Goal: Task Accomplishment & Management: Manage account settings

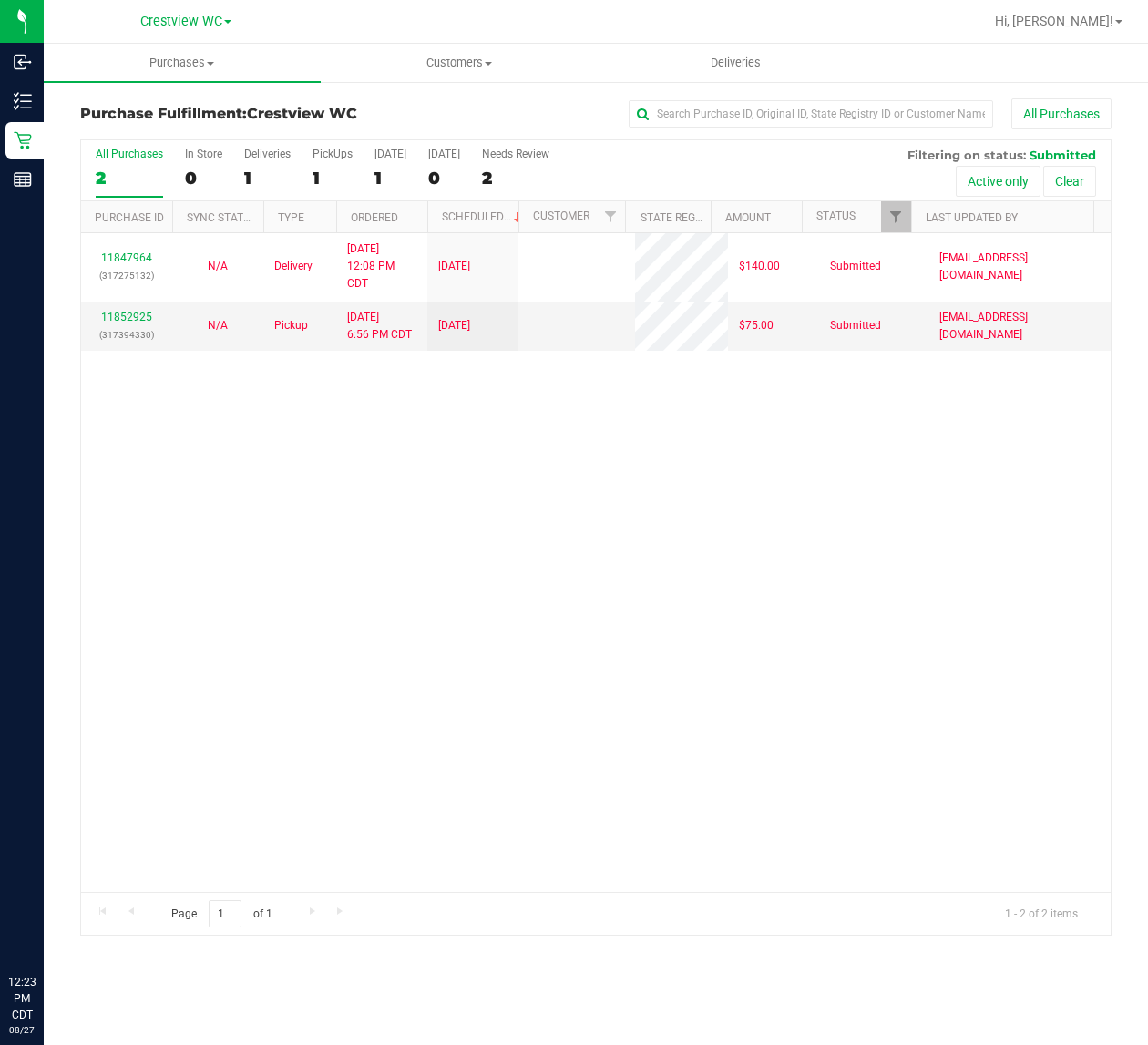
click at [528, 549] on div "11847964 (317275132) N/A Delivery [DATE] 12:08 PM CDT 8/29/2025 $140.00 Submitt…" at bounding box center [595, 562] width 1029 height 659
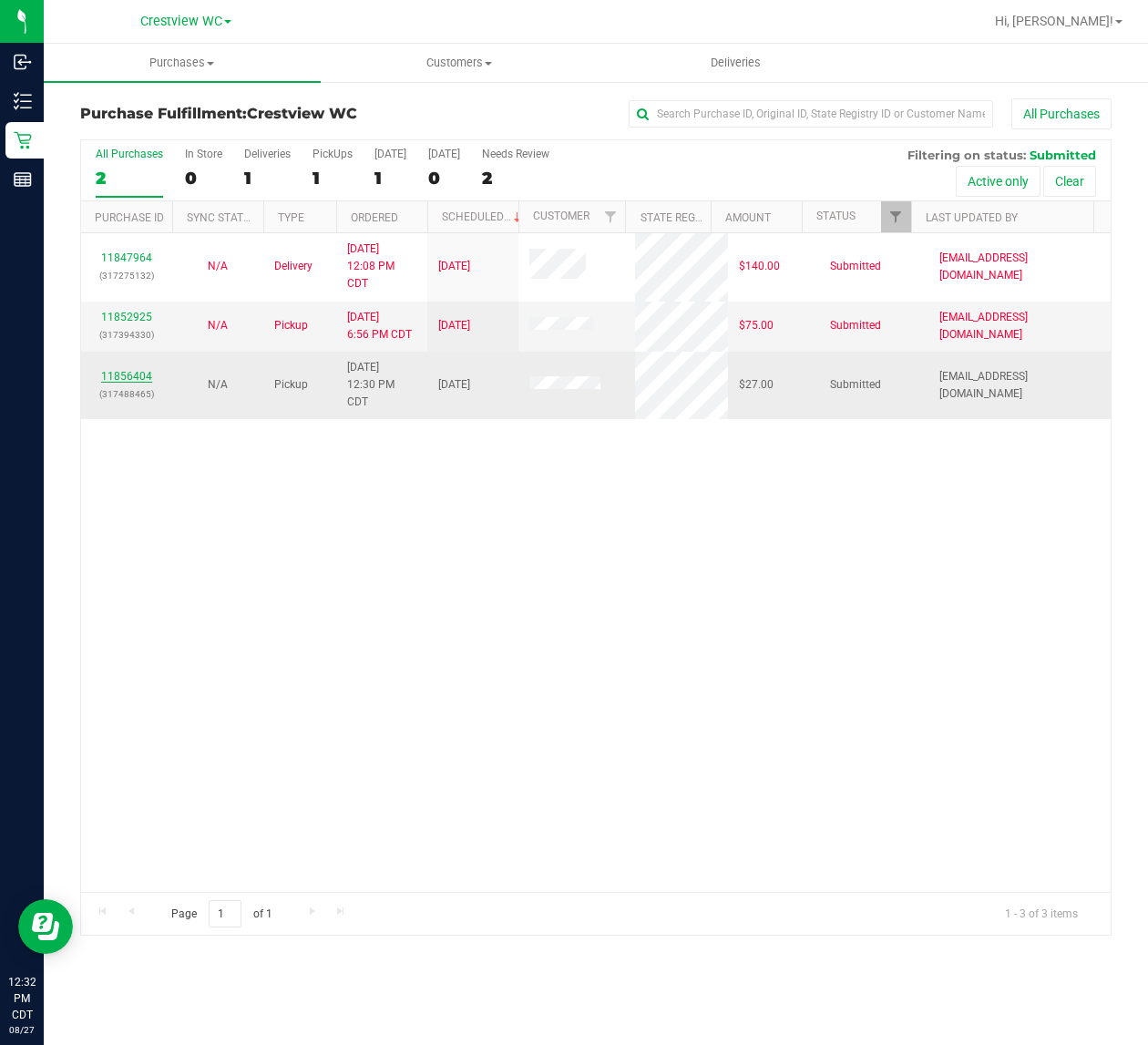
click at [138, 379] on link "11856404" at bounding box center [126, 376] width 51 height 13
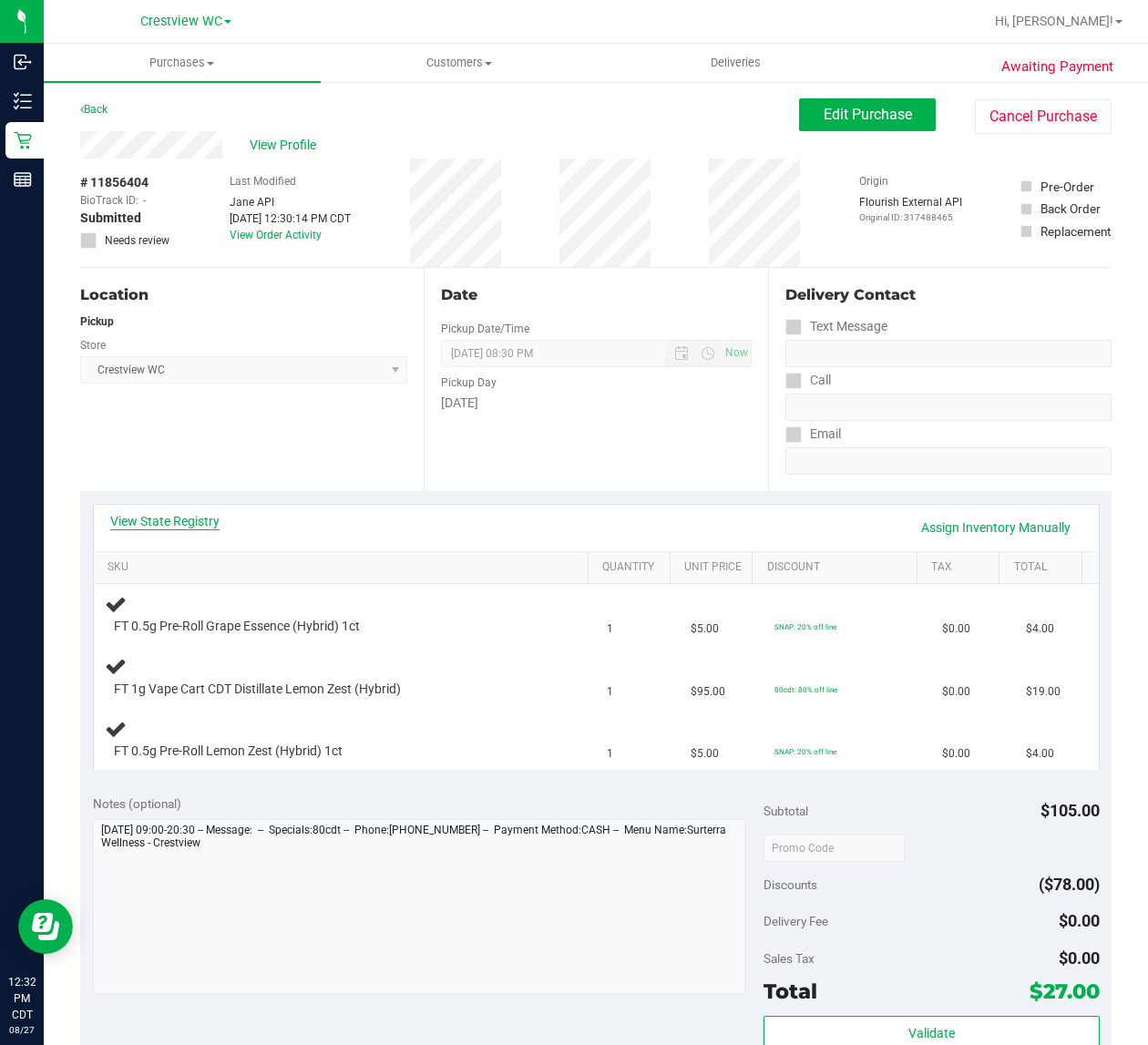
click at [175, 522] on link "View State Registry" at bounding box center [164, 521] width 109 height 18
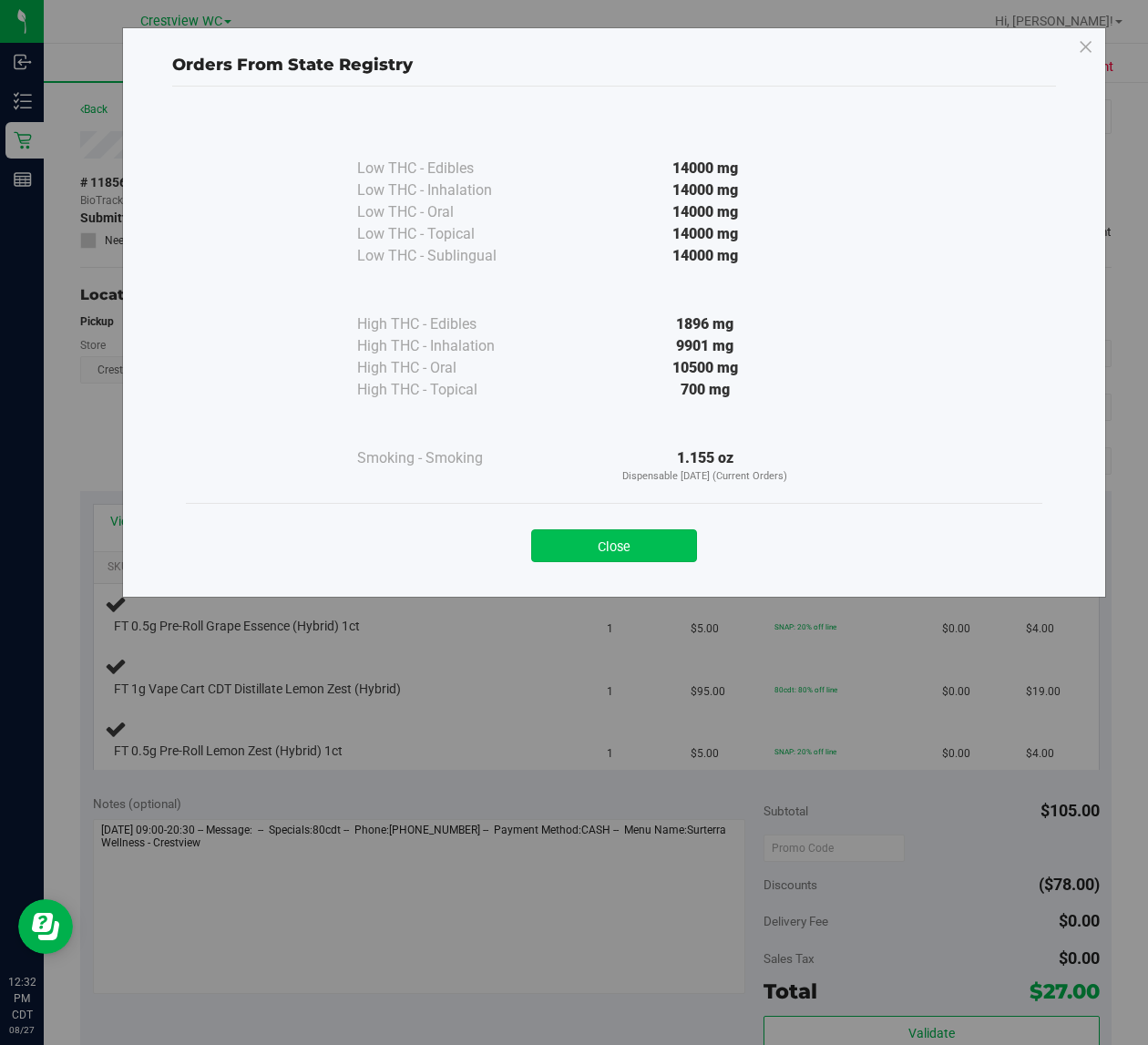
click at [635, 552] on button "Close" at bounding box center [614, 546] width 165 height 33
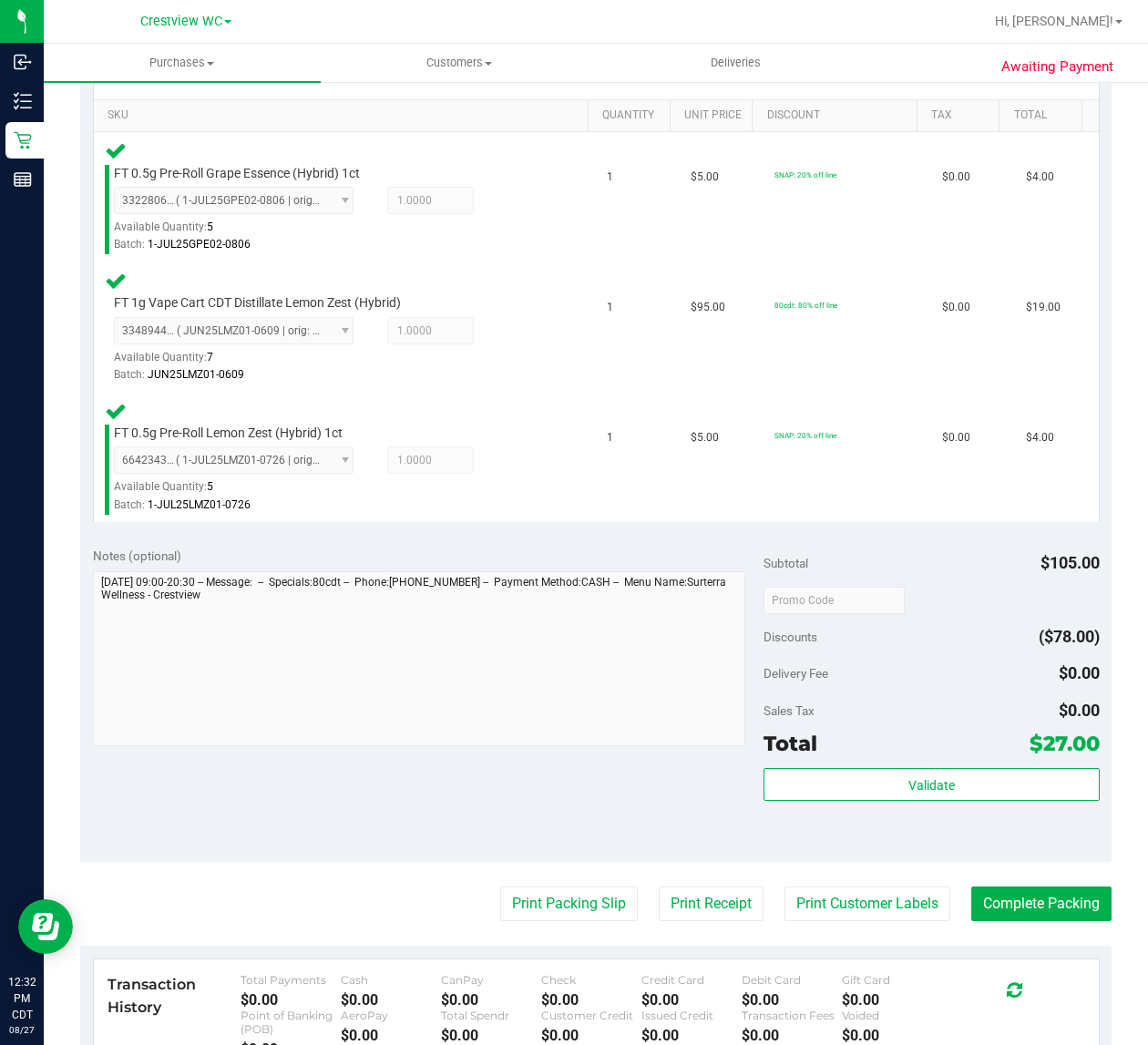
scroll to position [463, 0]
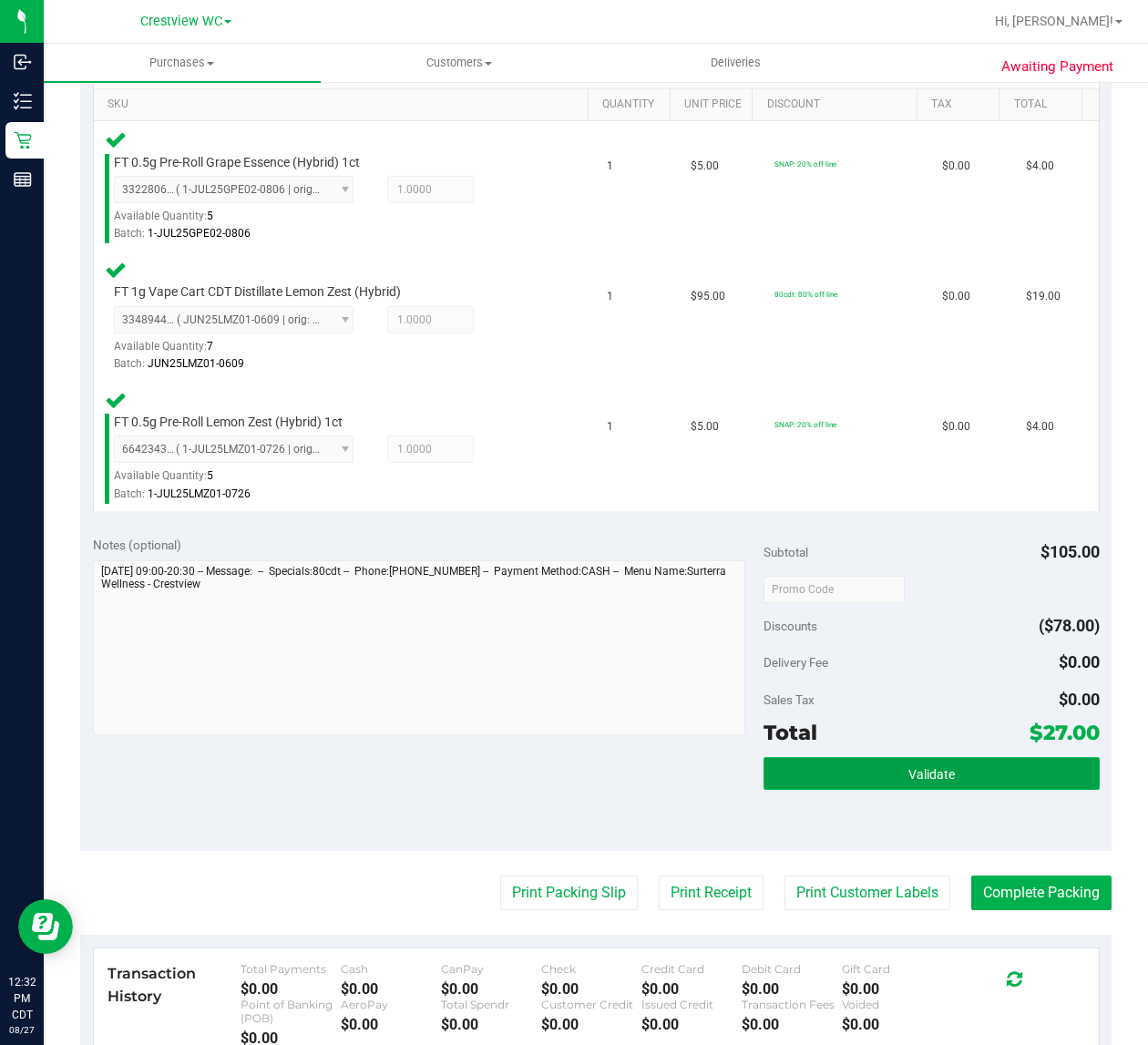
click at [932, 772] on span "Validate" at bounding box center [931, 774] width 47 height 15
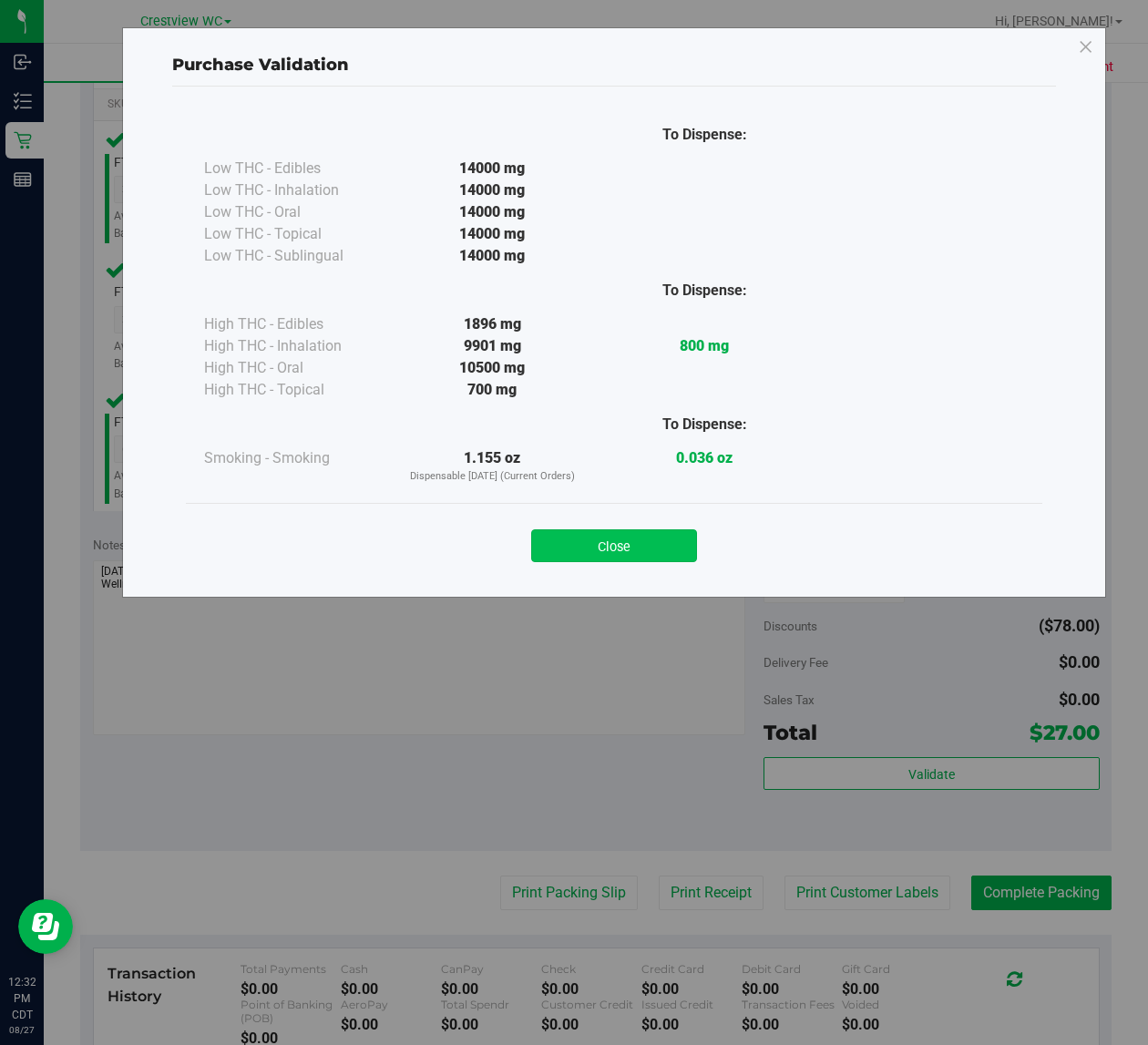
click at [612, 548] on button "Close" at bounding box center [614, 546] width 165 height 33
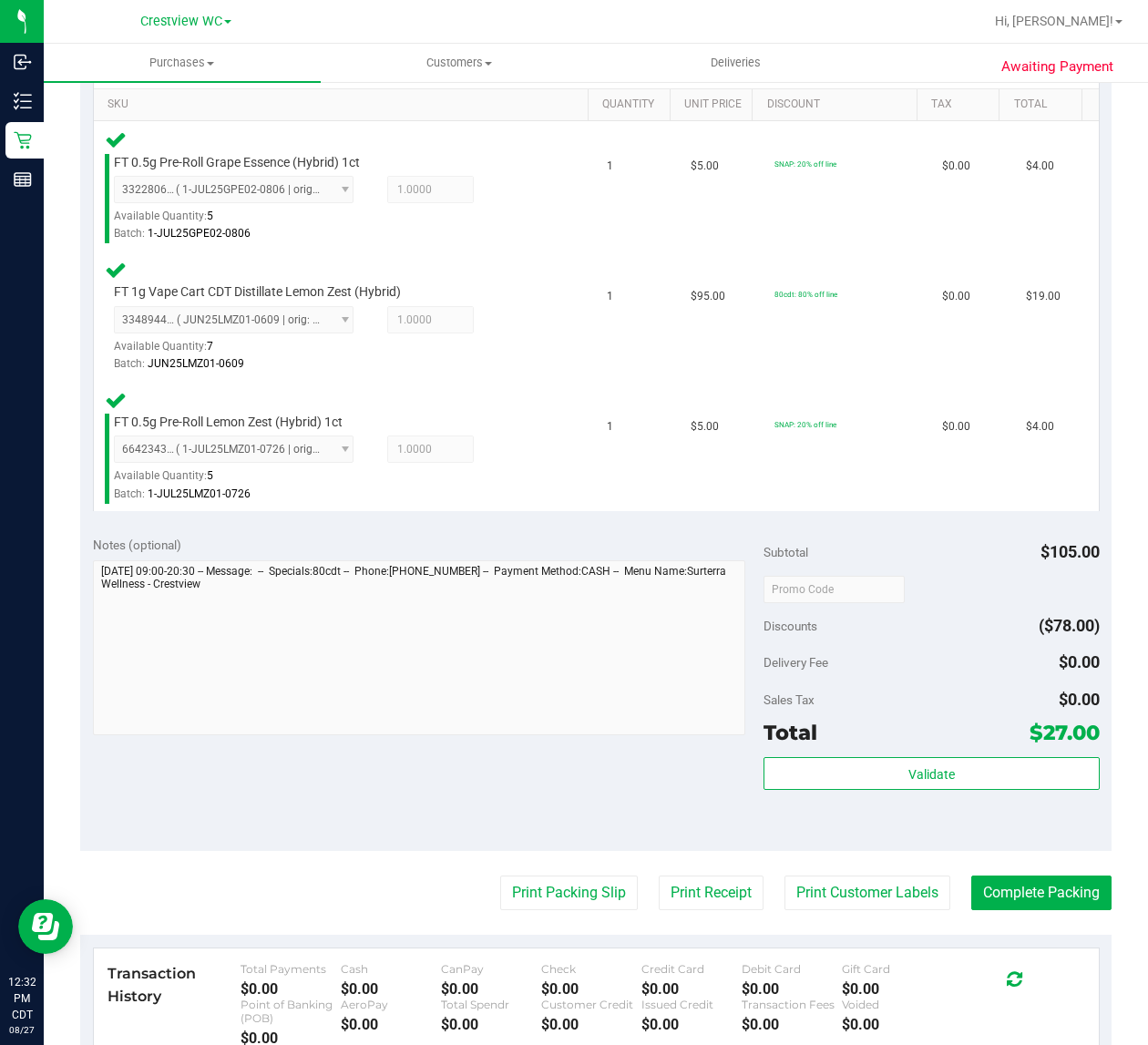
click at [410, 771] on div "Notes (optional) Subtotal $105.00 Discounts ($78.00) Delivery Fee $0.00 Sales T…" at bounding box center [595, 686] width 1031 height 328
click at [547, 890] on button "Print Packing Slip" at bounding box center [568, 893] width 137 height 35
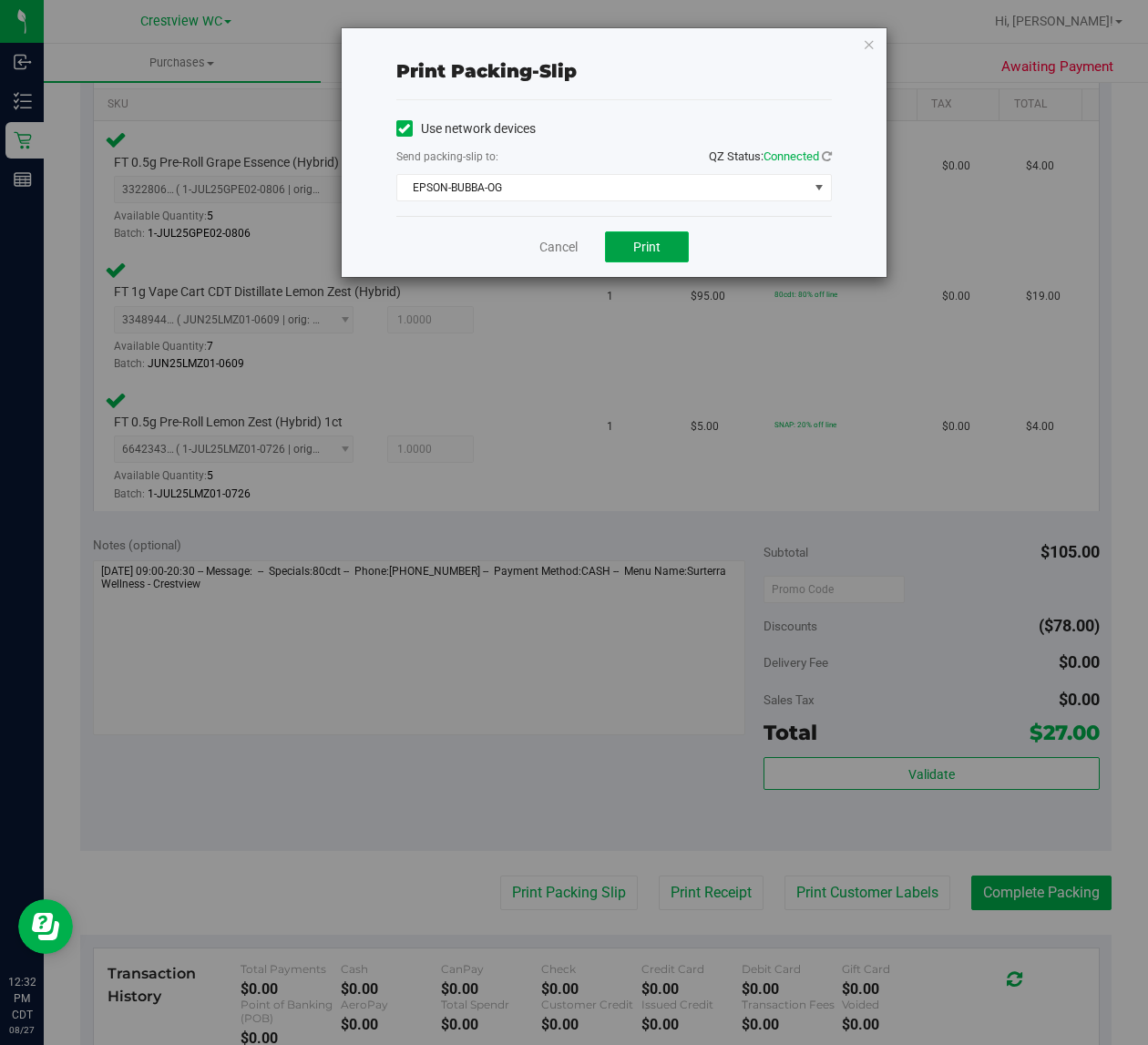
click at [669, 258] on button "Print" at bounding box center [647, 247] width 84 height 31
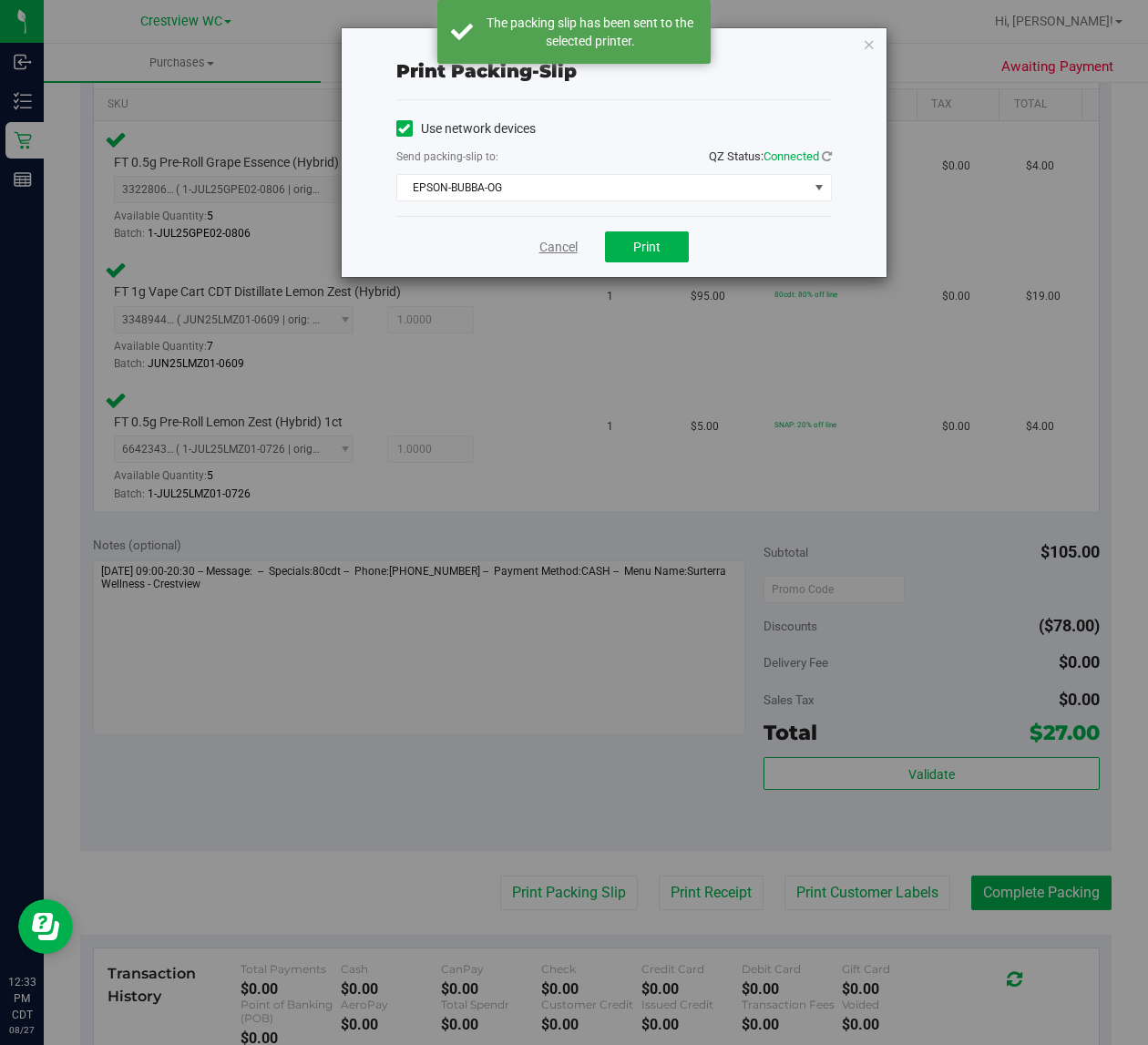
click at [544, 248] on link "Cancel" at bounding box center [557, 247] width 38 height 19
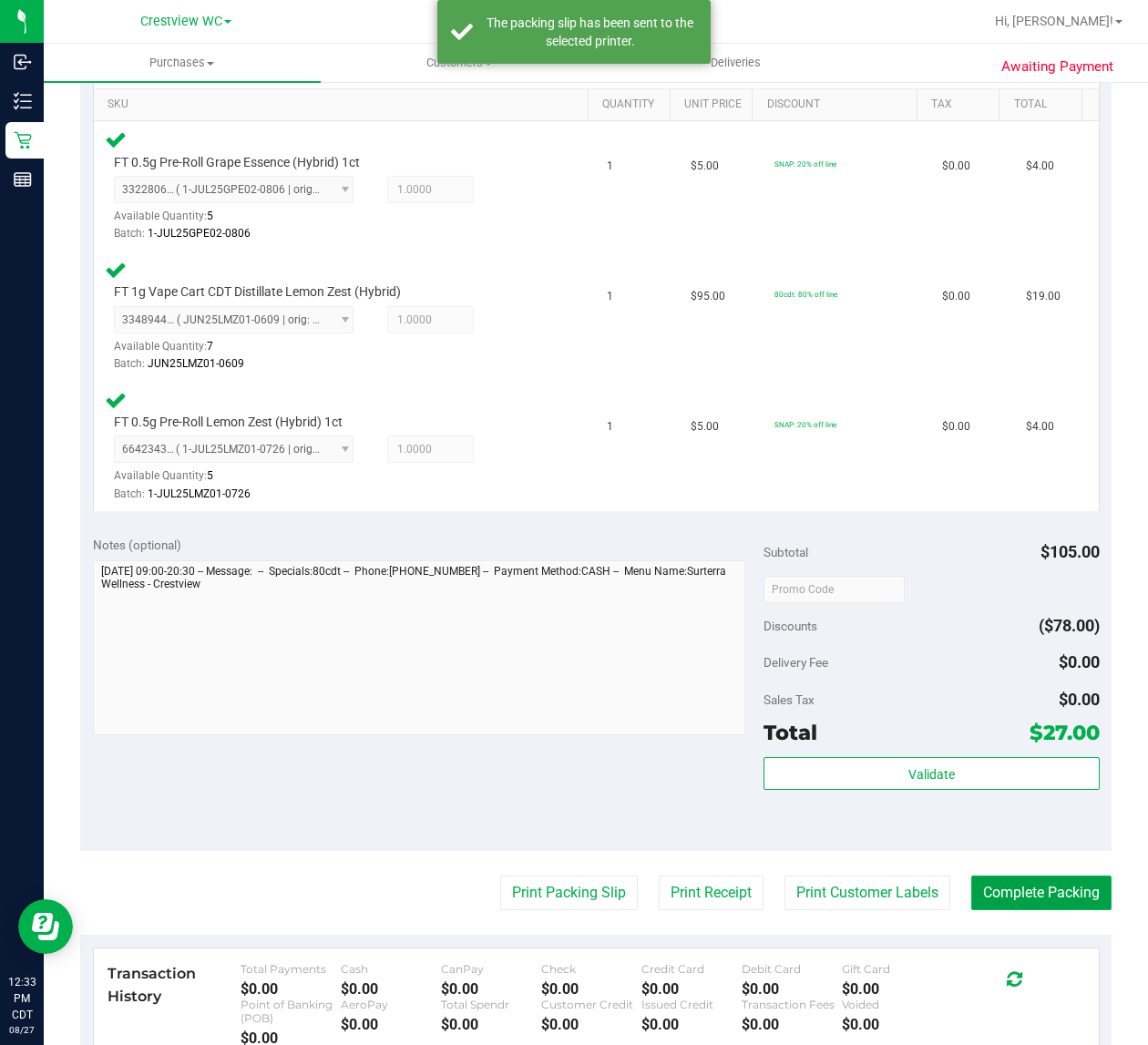
click at [1053, 891] on button "Complete Packing" at bounding box center [1041, 893] width 140 height 35
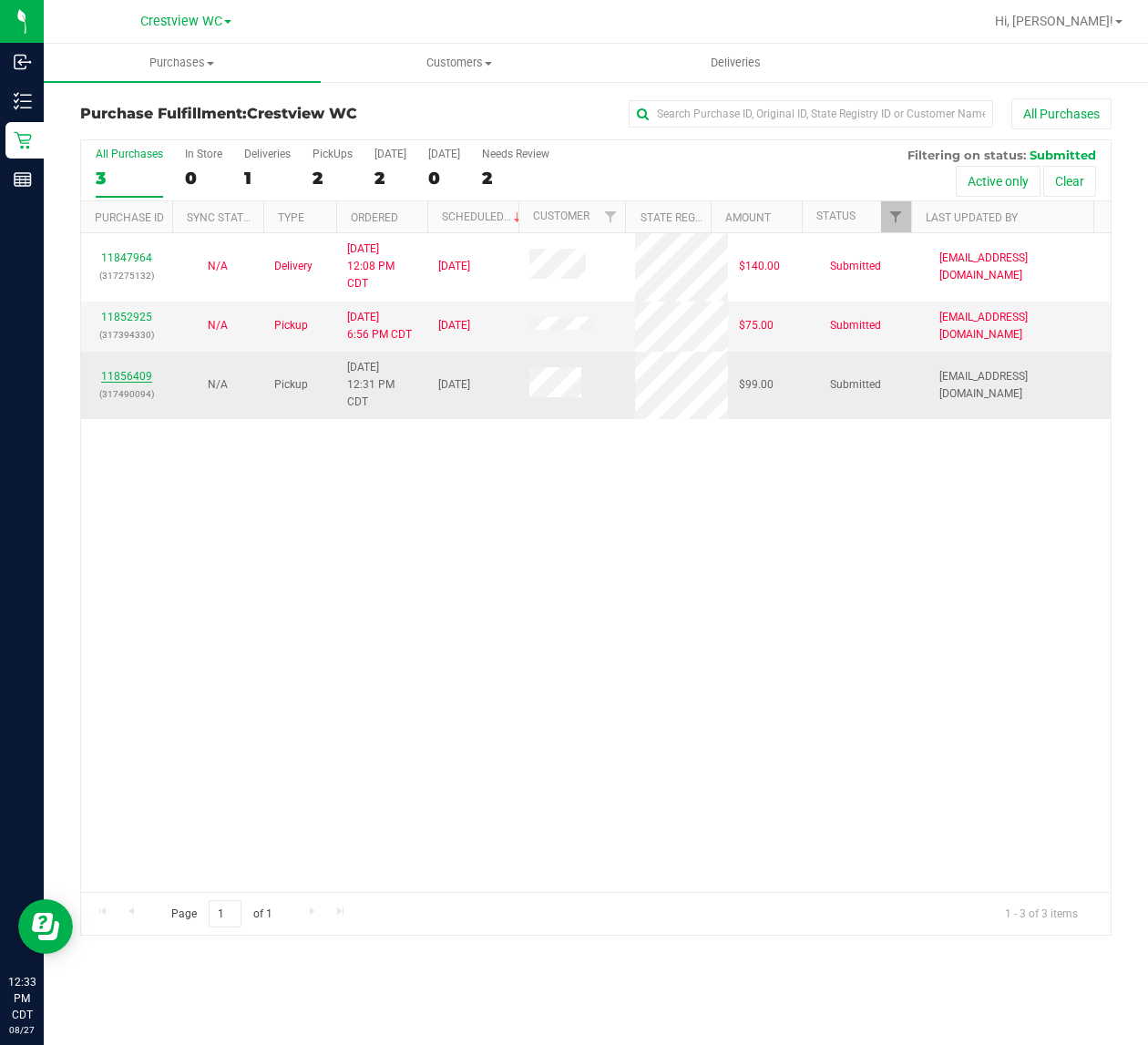
click at [137, 378] on link "11856409" at bounding box center [126, 376] width 51 height 13
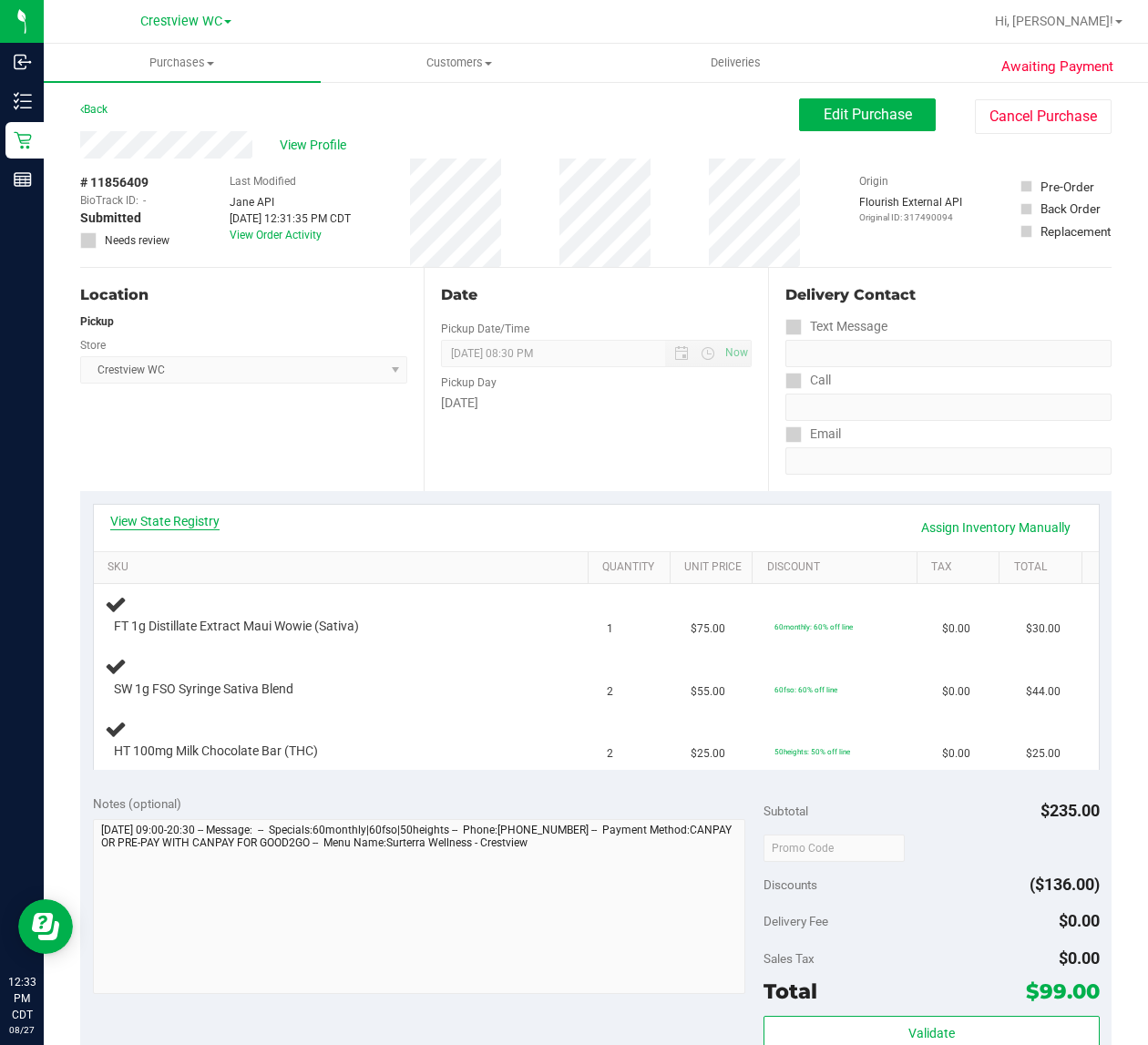
click at [164, 526] on link "View State Registry" at bounding box center [164, 521] width 109 height 18
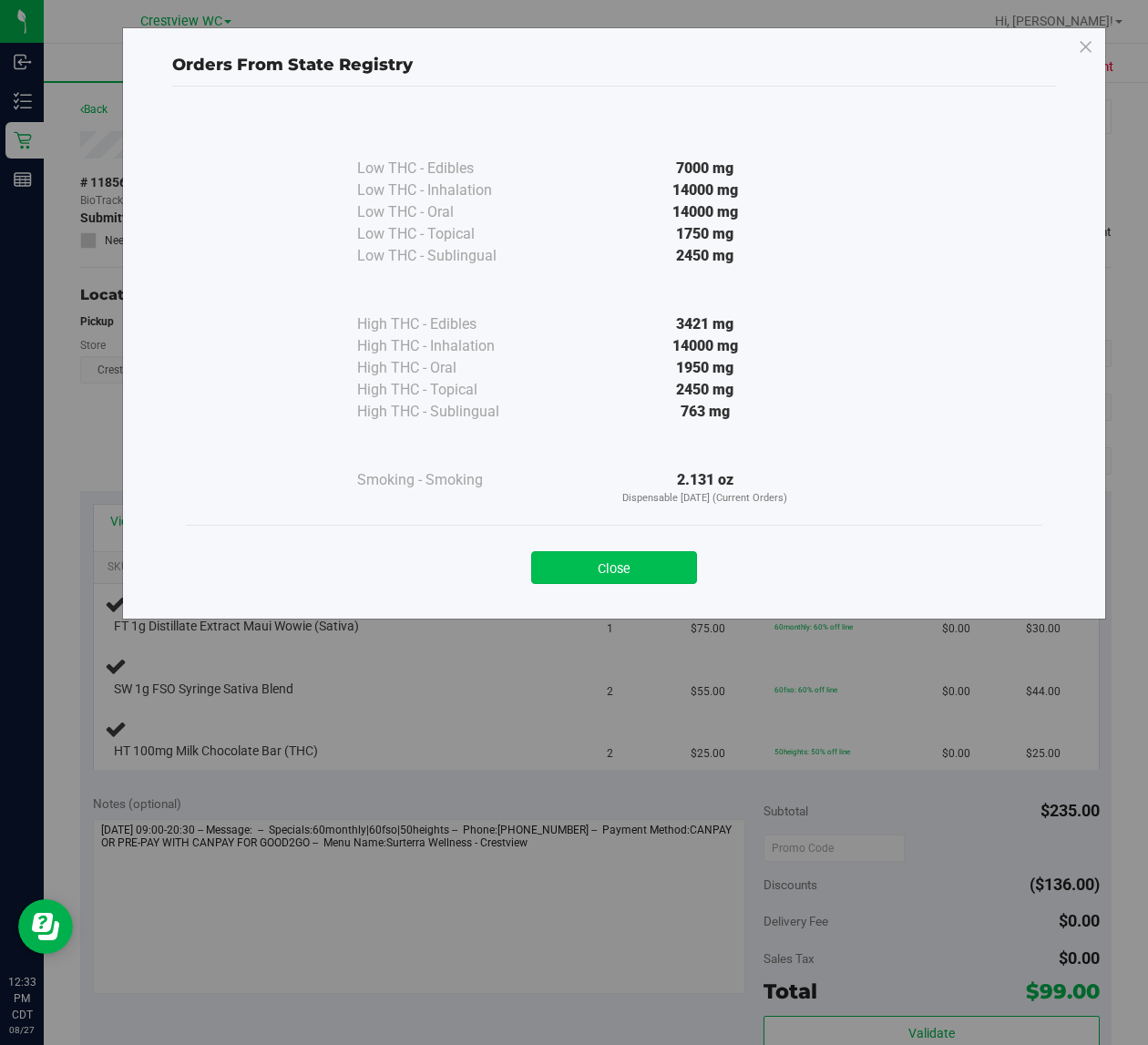
click at [664, 576] on button "Close" at bounding box center [614, 567] width 165 height 33
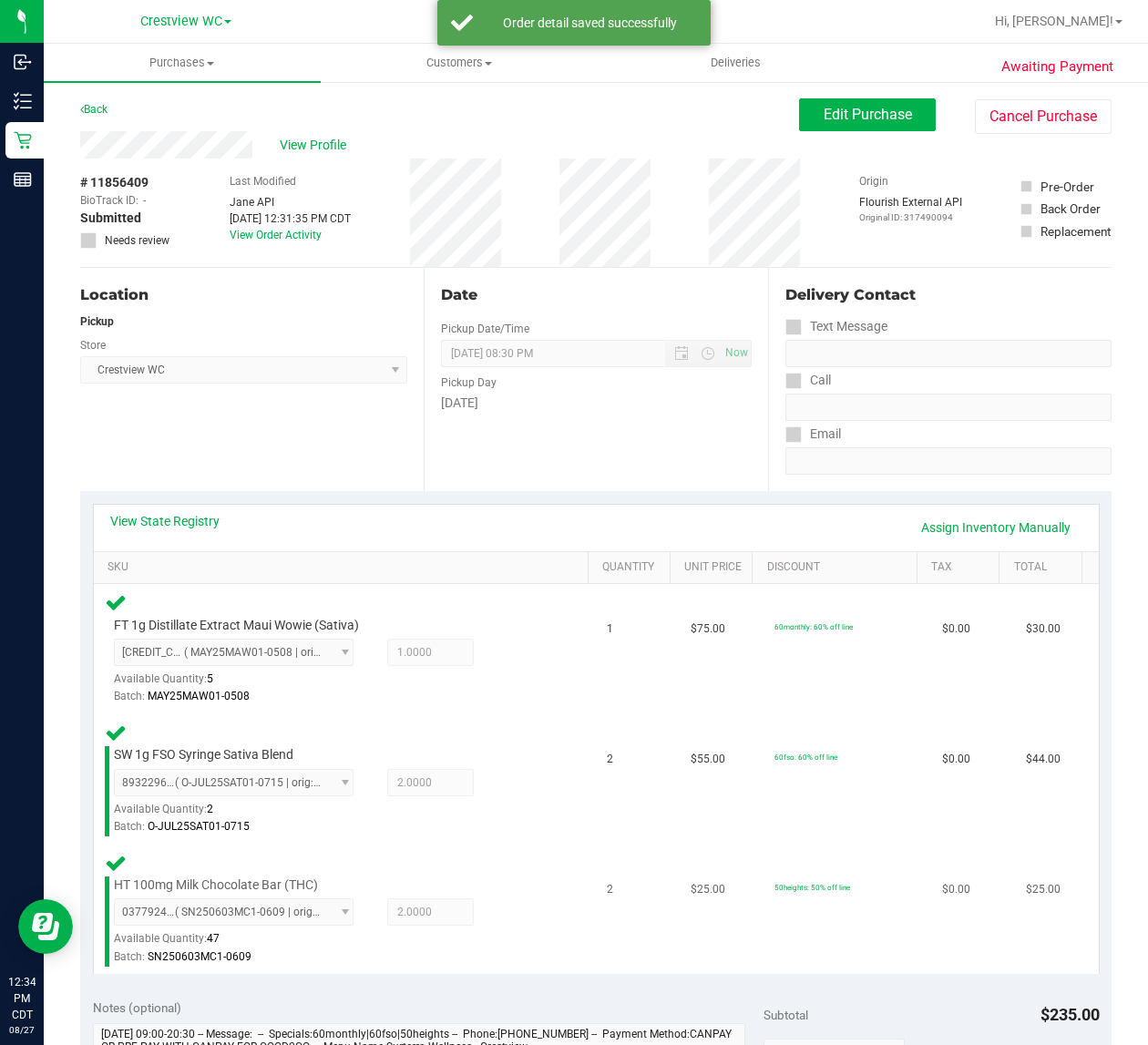
click at [562, 857] on div "HT 100mg Milk Chocolate Bar (THC) 0377924073793074 ( SN250603MC1-0609 | orig: F…" at bounding box center [345, 909] width 481 height 115
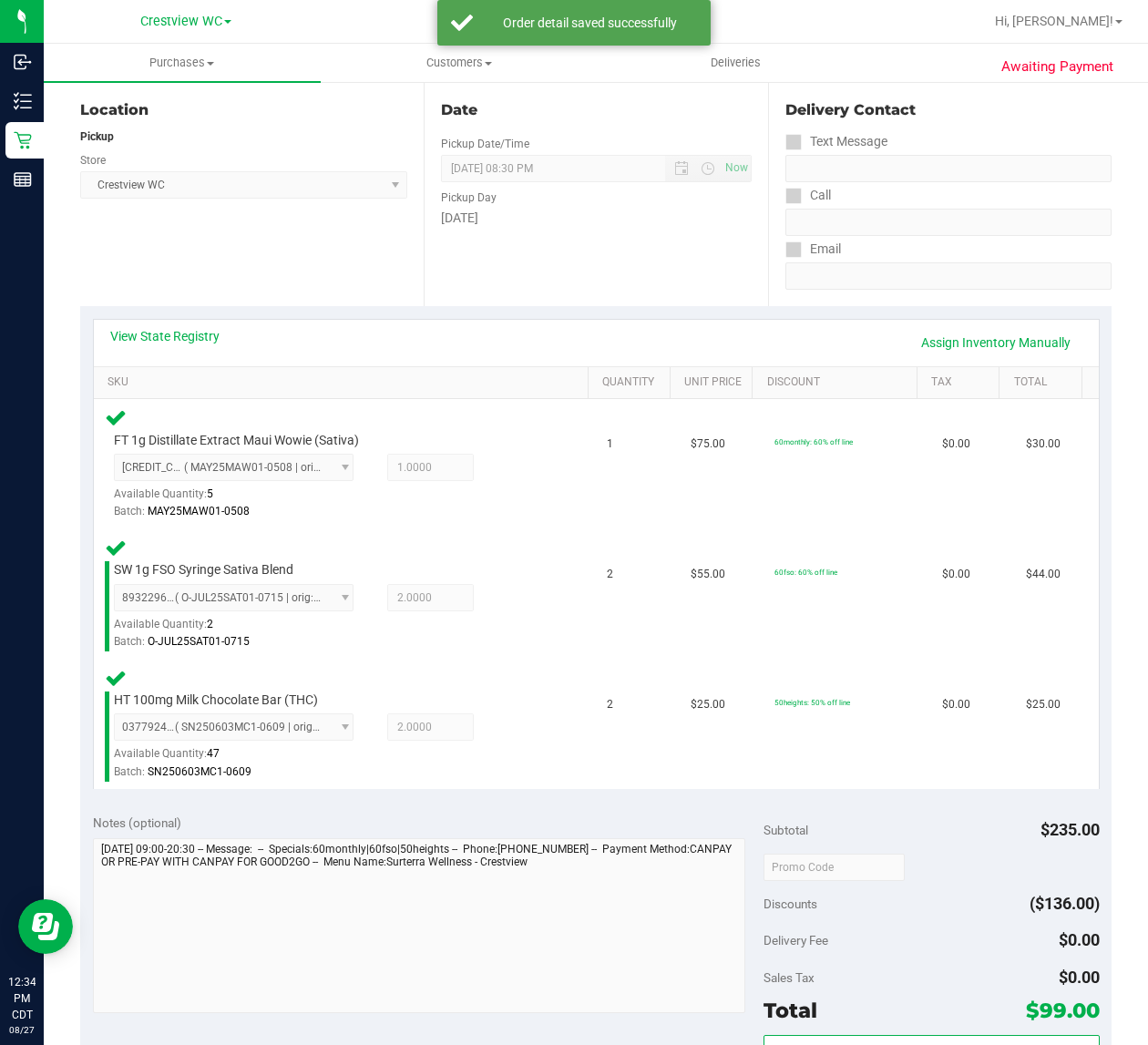
scroll to position [738, 0]
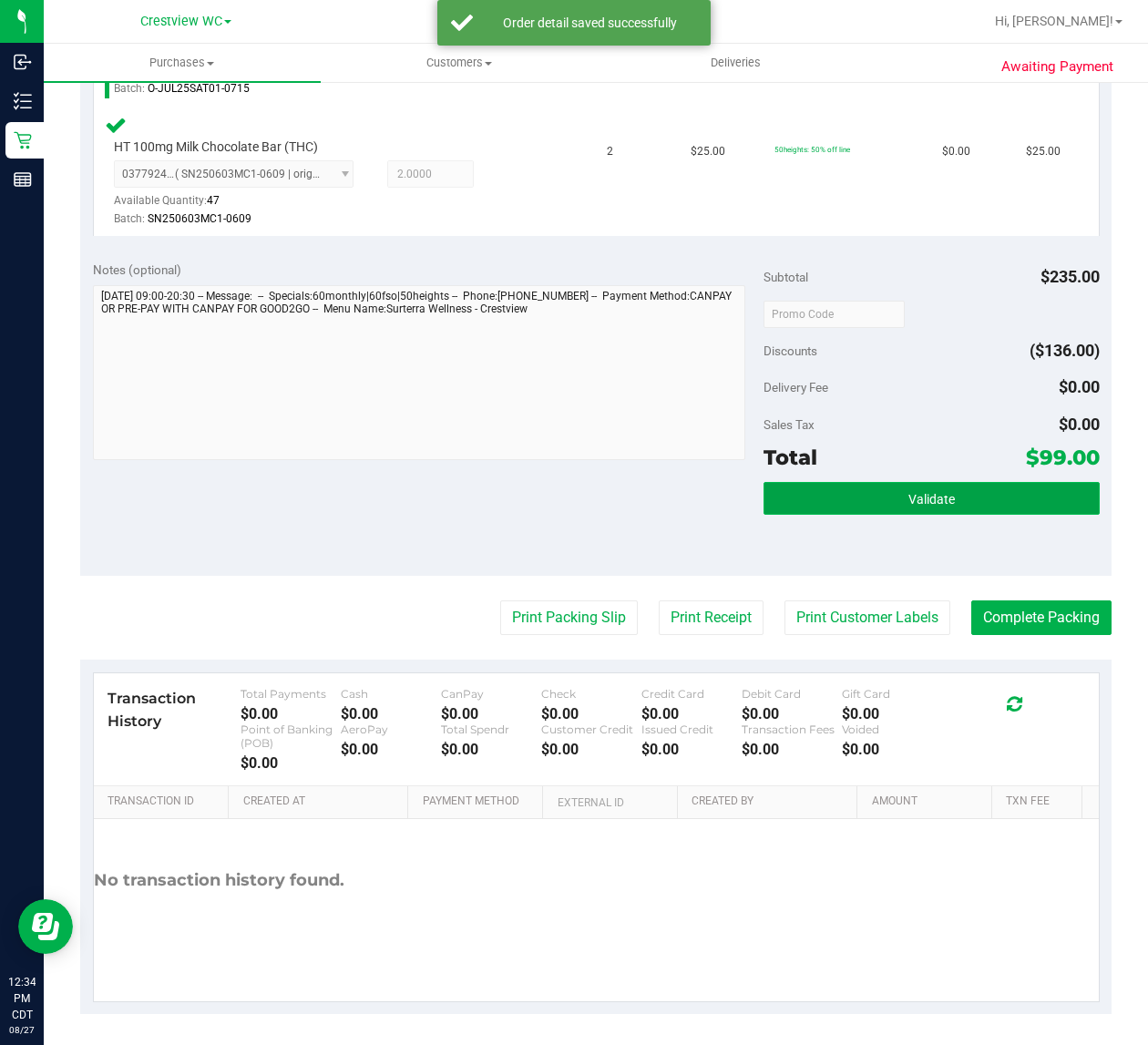
click at [876, 482] on button "Validate" at bounding box center [930, 498] width 335 height 33
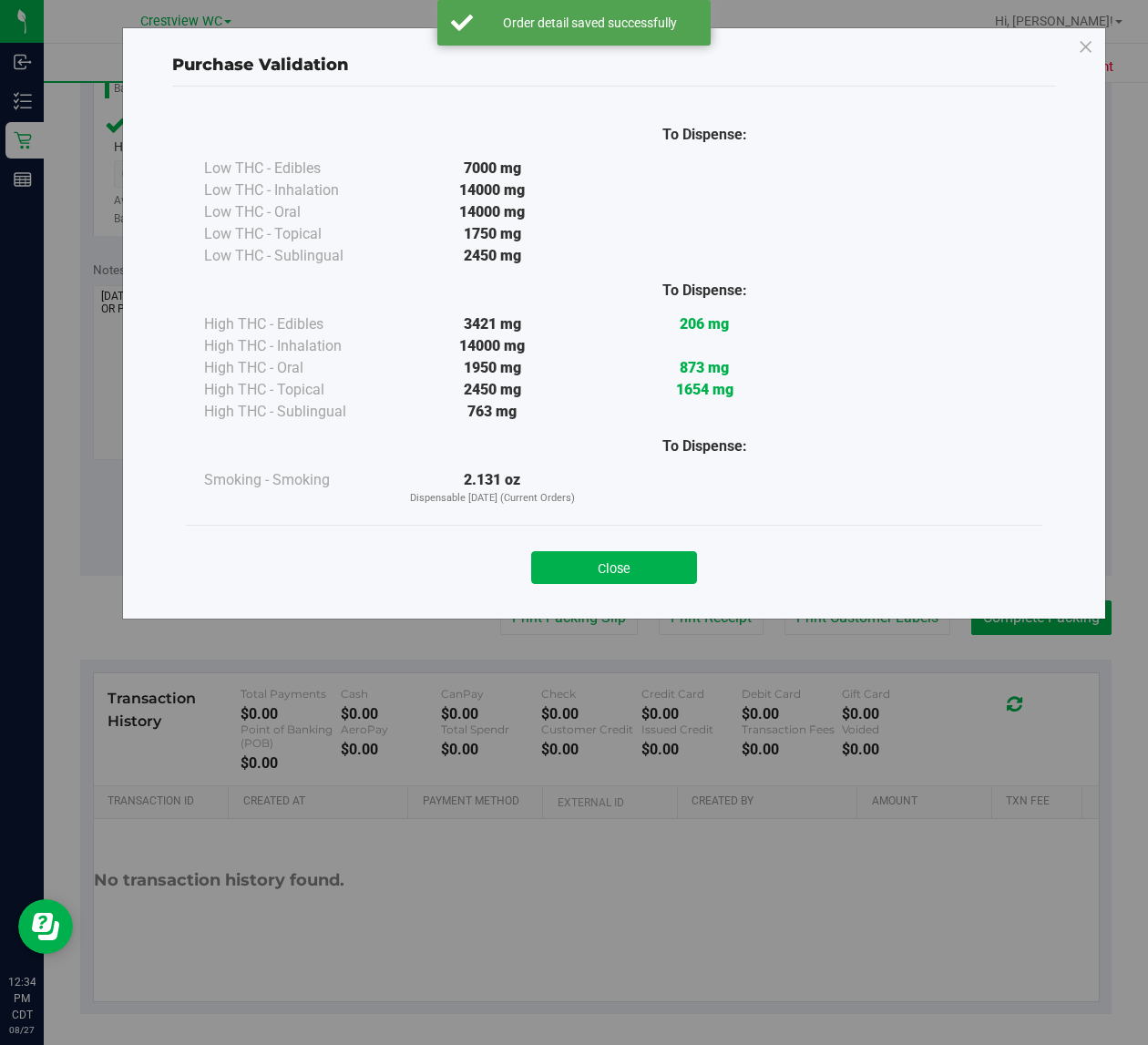
drag, startPoint x: 658, startPoint y: 580, endPoint x: 649, endPoint y: 579, distance: 9.1
click at [658, 580] on button "Close" at bounding box center [614, 567] width 165 height 33
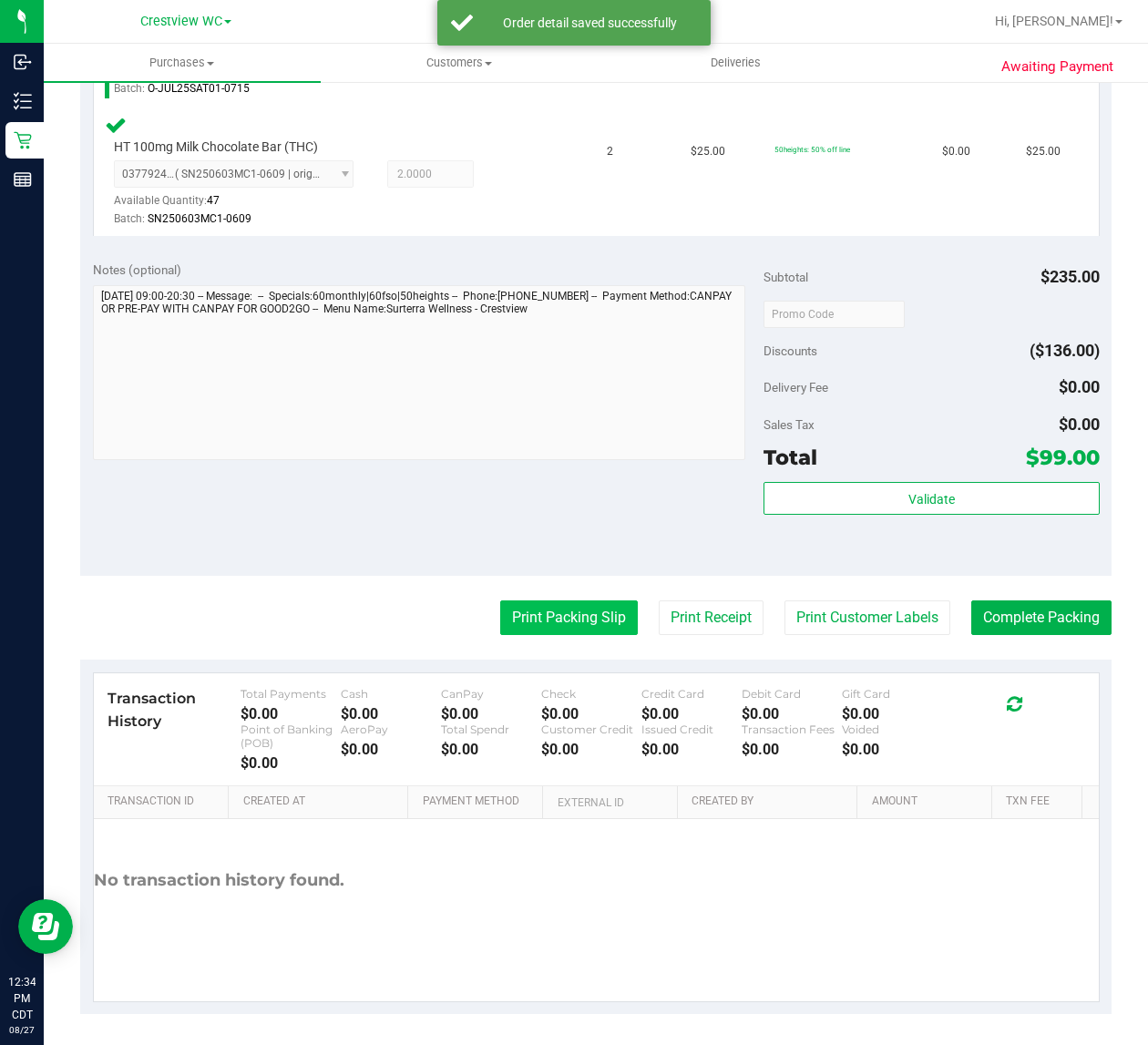
click at [557, 620] on button "Print Packing Slip" at bounding box center [568, 618] width 137 height 35
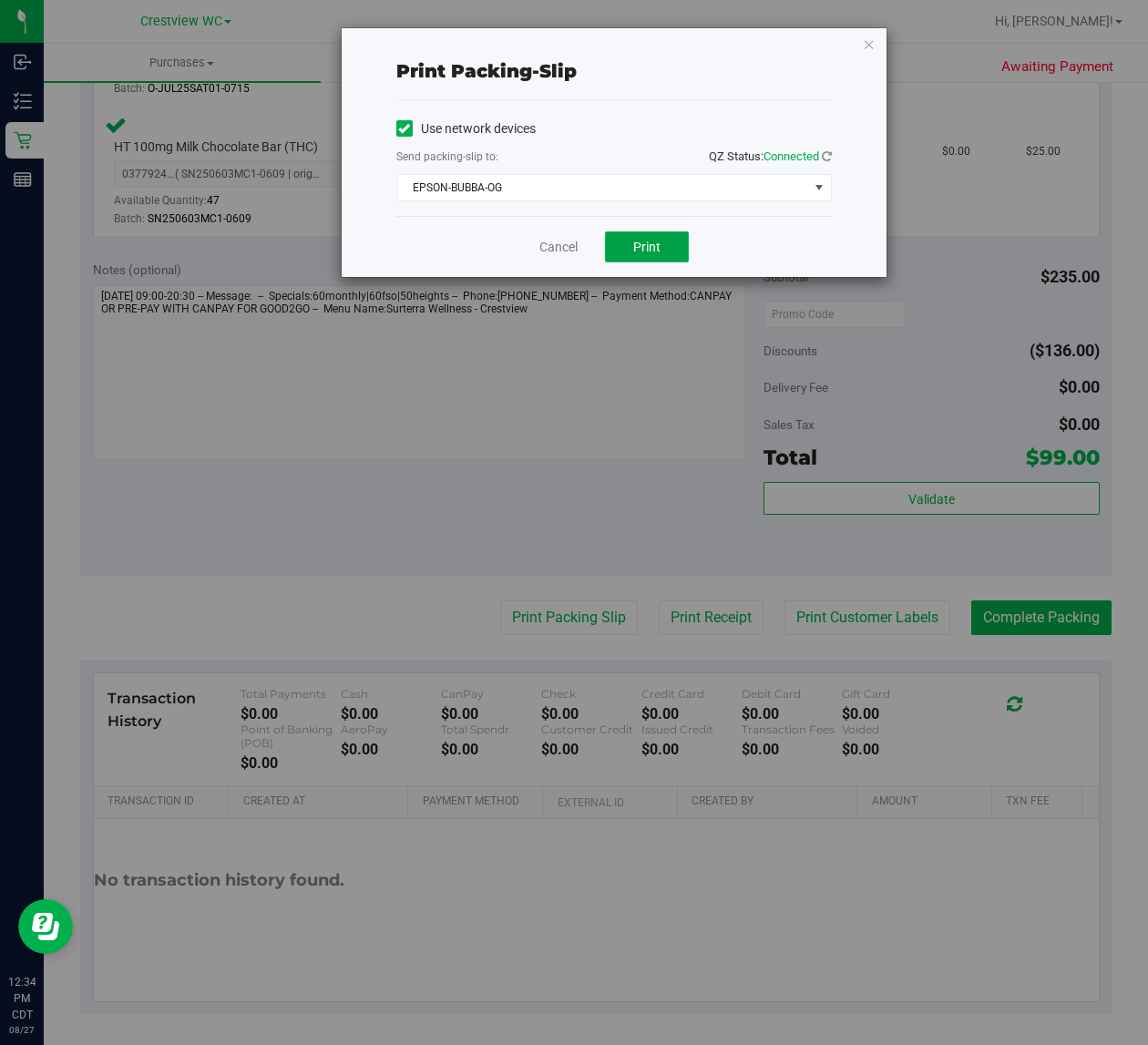
click at [649, 263] on button "Print" at bounding box center [647, 247] width 84 height 31
click at [553, 248] on link "Cancel" at bounding box center [557, 247] width 38 height 19
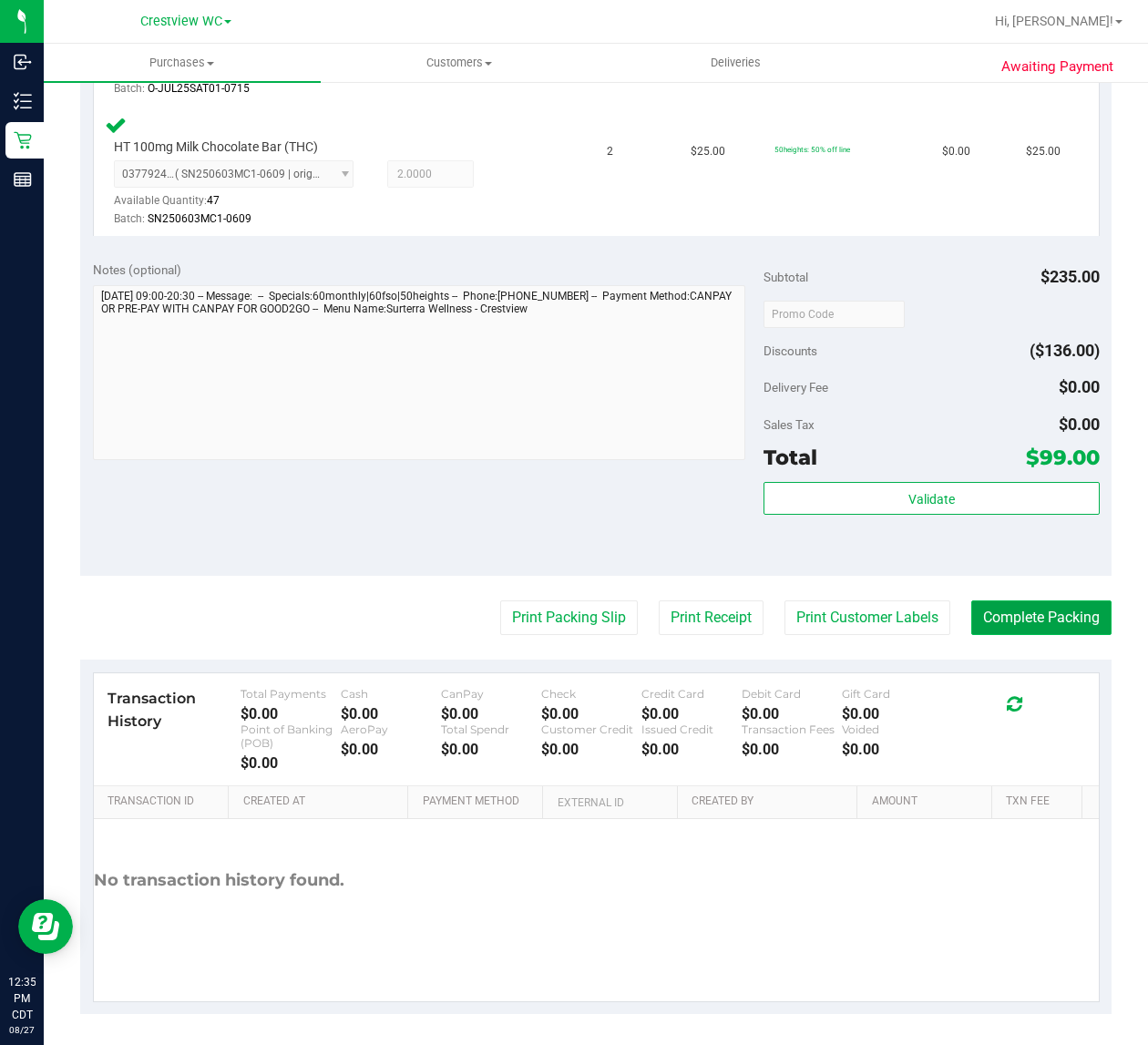
click at [1058, 612] on button "Complete Packing" at bounding box center [1041, 618] width 140 height 35
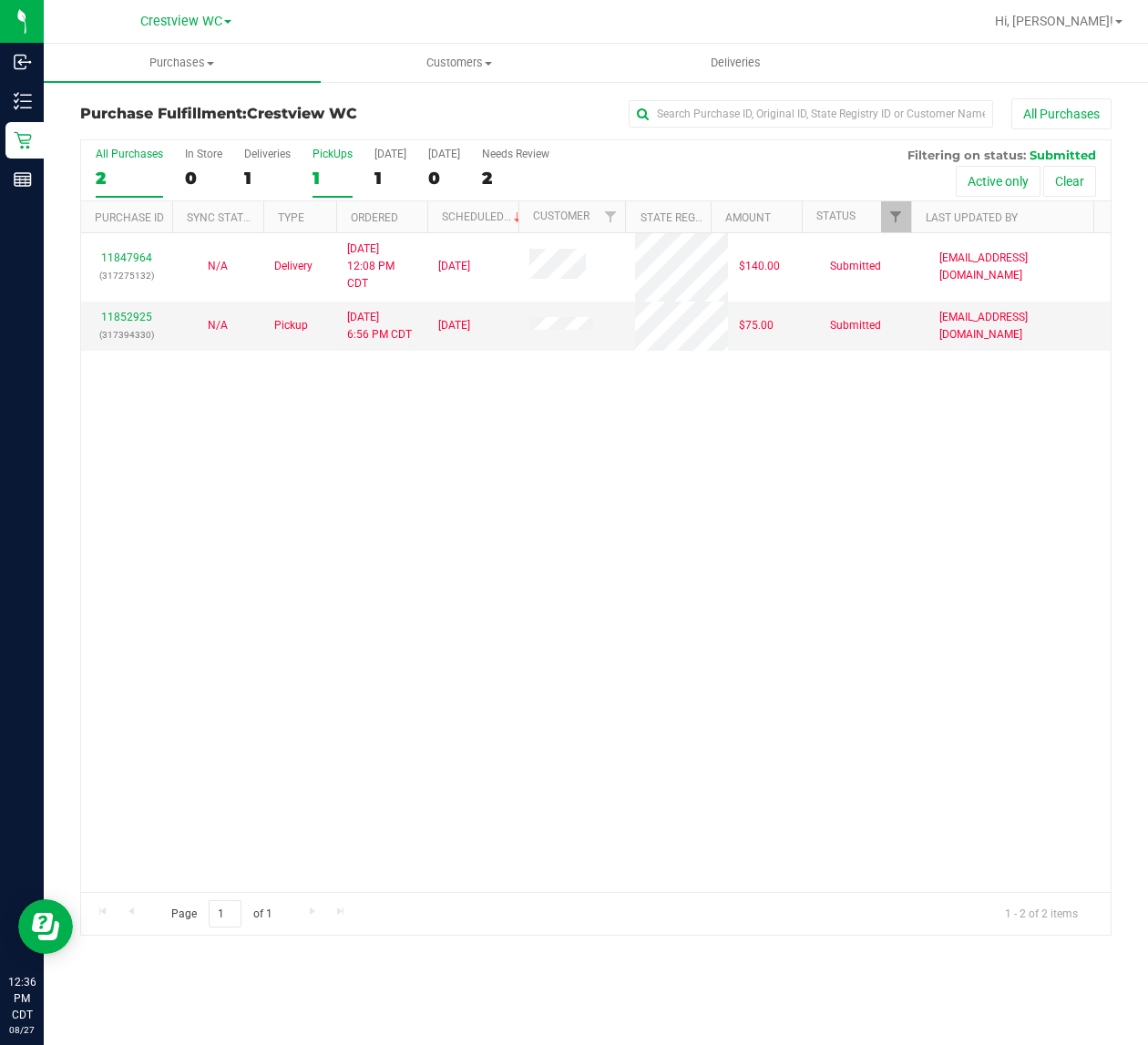
click at [337, 155] on div "PickUps" at bounding box center [332, 154] width 40 height 13
click at [0, 0] on input "PickUps 1" at bounding box center [0, 0] width 0 height 0
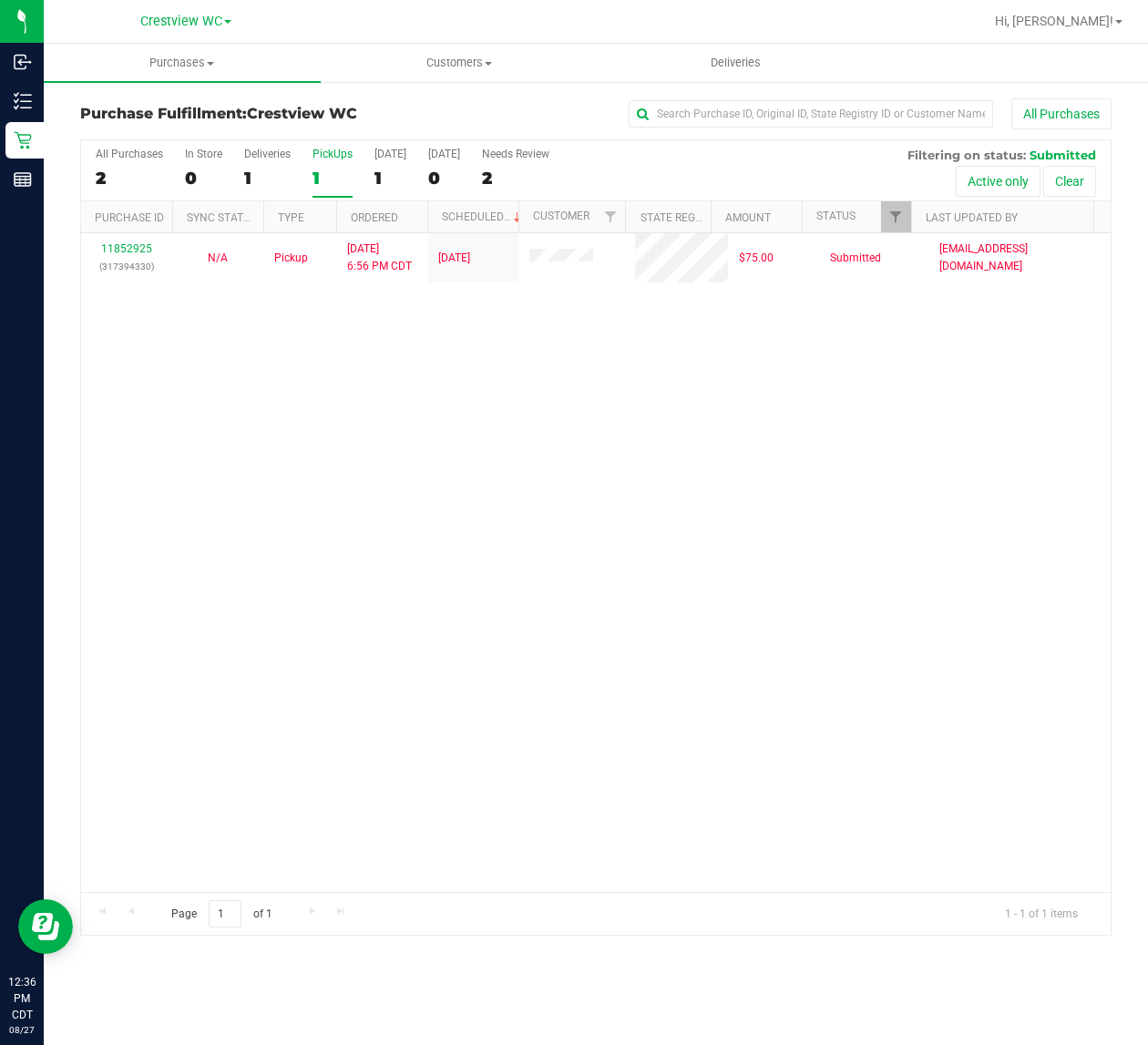
click at [340, 167] on div "1" at bounding box center [332, 178] width 40 height 21
click at [0, 0] on input "PickUps 1" at bounding box center [0, 0] width 0 height 0
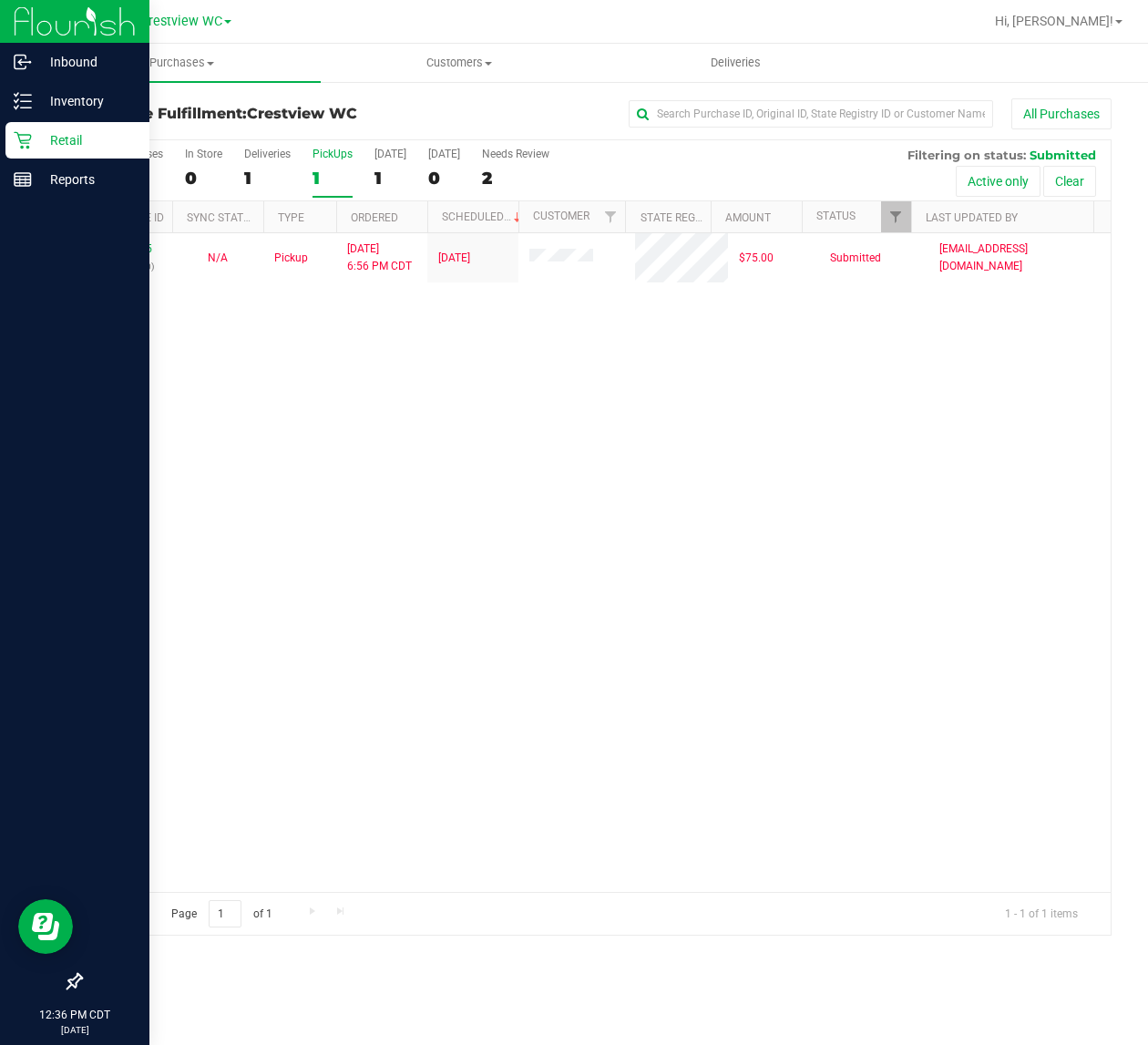
click at [35, 141] on p "Retail" at bounding box center [87, 140] width 109 height 21
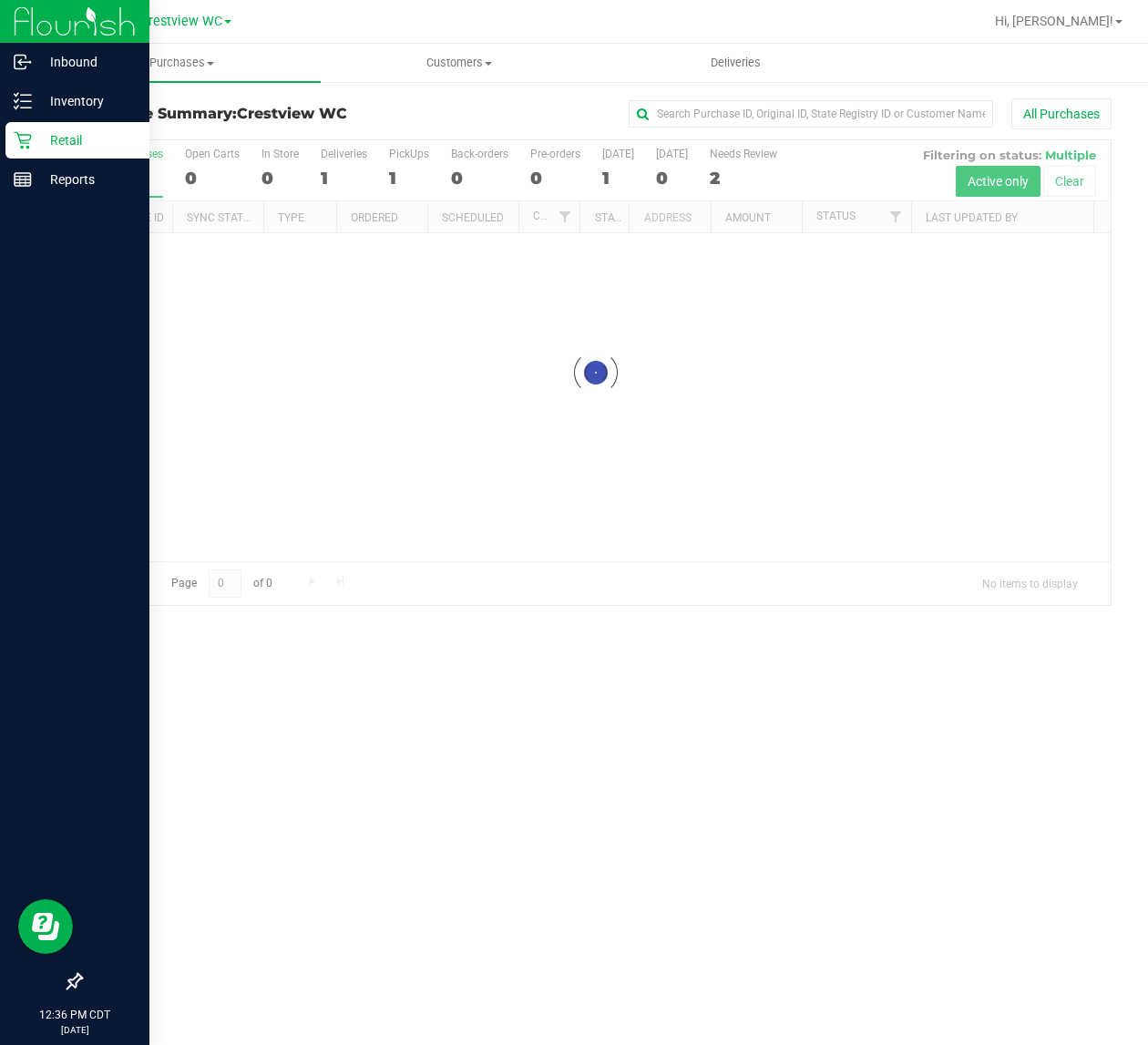
click at [74, 977] on icon at bounding box center [74, 981] width 17 height 17
click at [65, 983] on input "checkbox" at bounding box center [65, 983] width 0 height 0
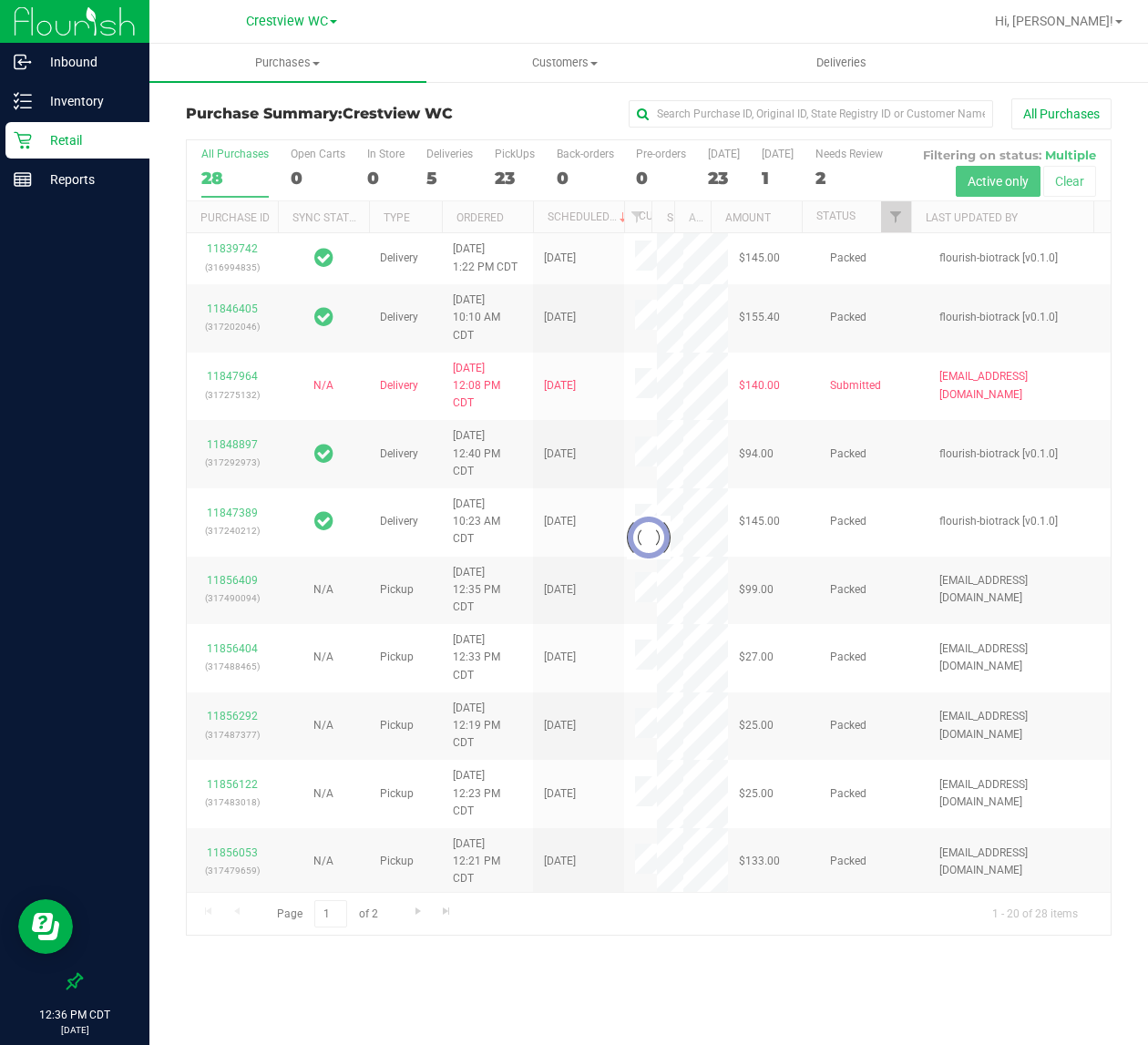
click at [515, 169] on div at bounding box center [648, 537] width 923 height 795
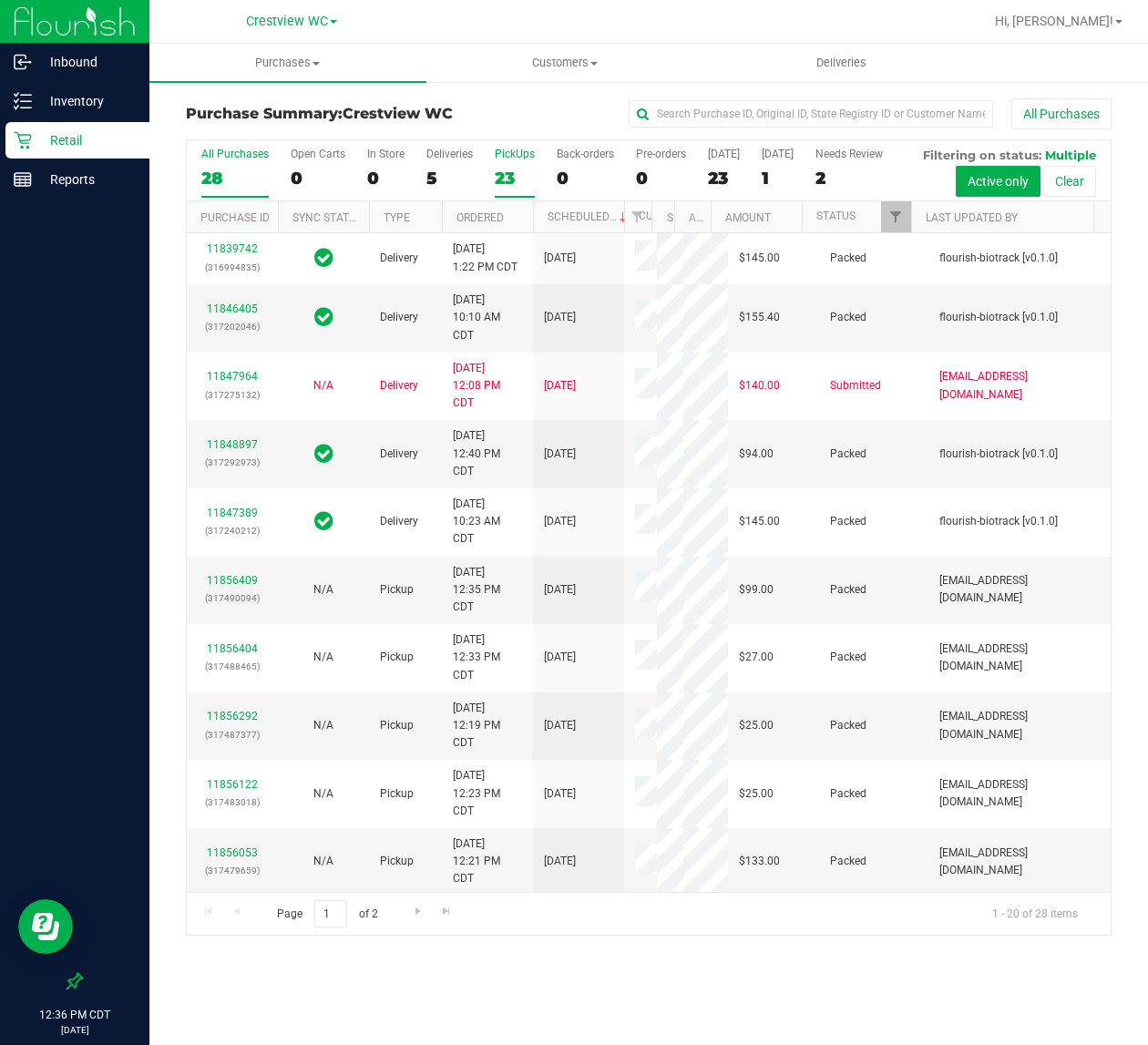
click at [507, 176] on div "23" at bounding box center [514, 178] width 40 height 21
click at [0, 0] on input "PickUps 23" at bounding box center [0, 0] width 0 height 0
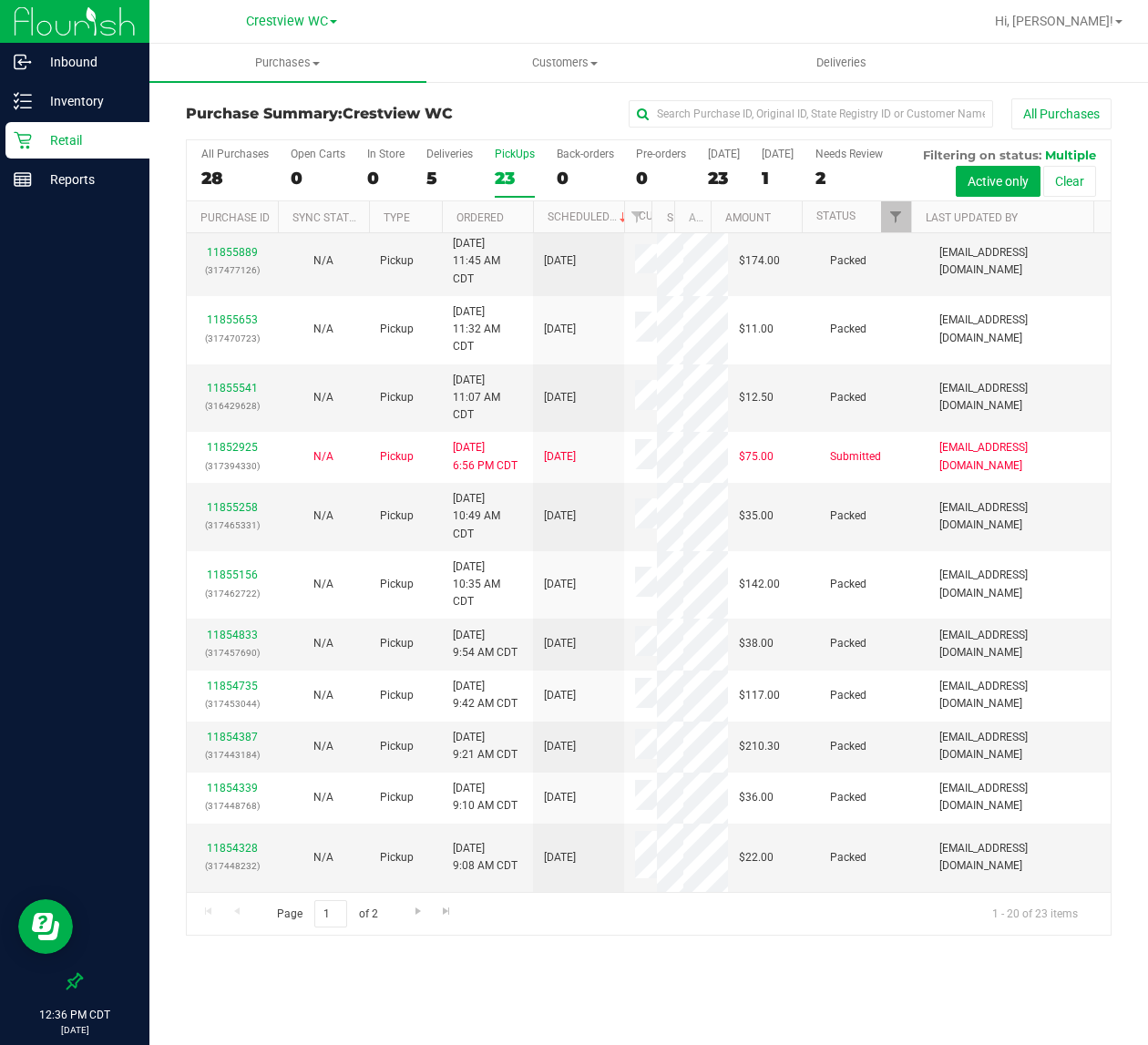
scroll to position [667, 0]
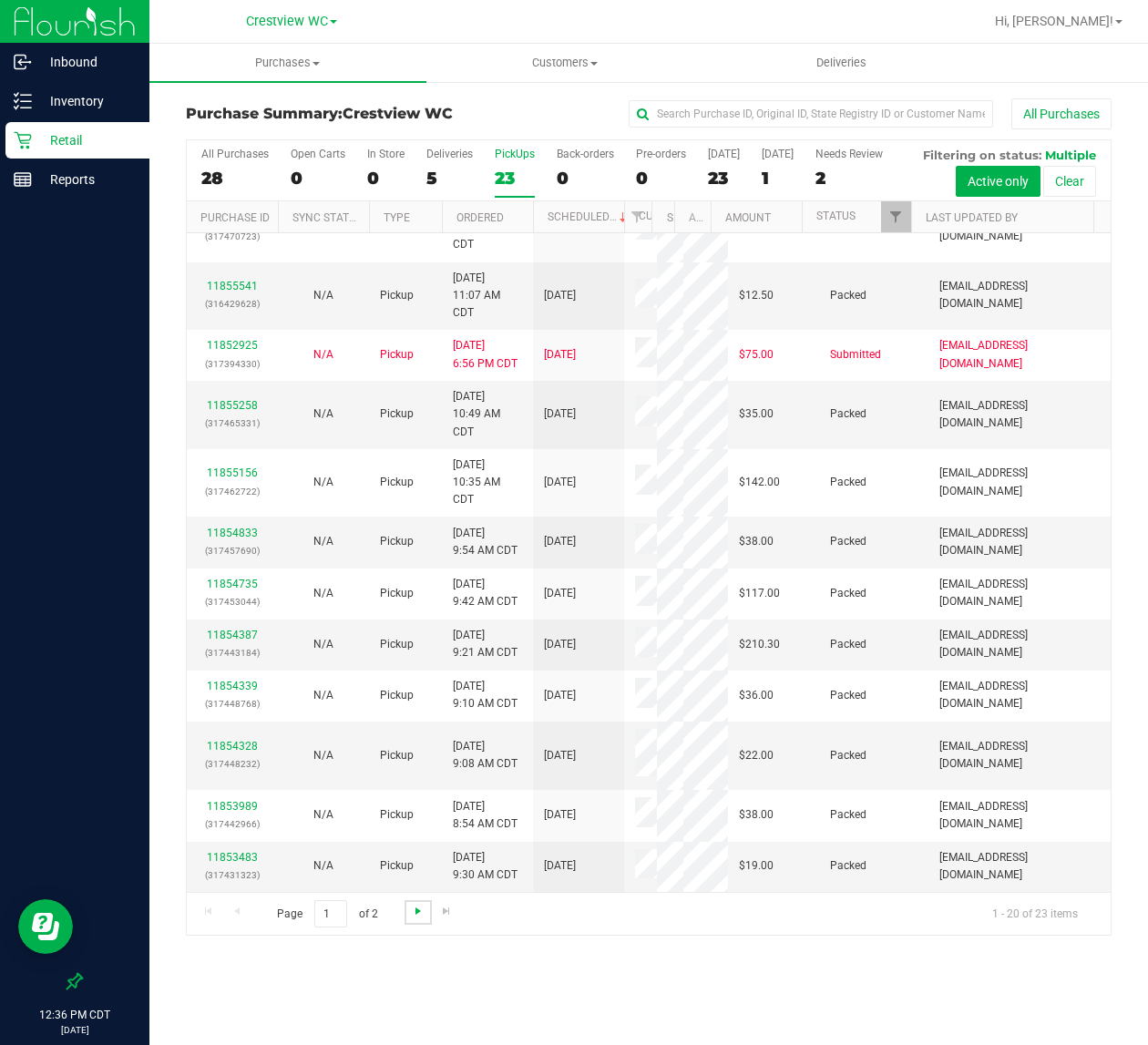
click at [416, 911] on span "Go to the next page" at bounding box center [417, 911] width 15 height 15
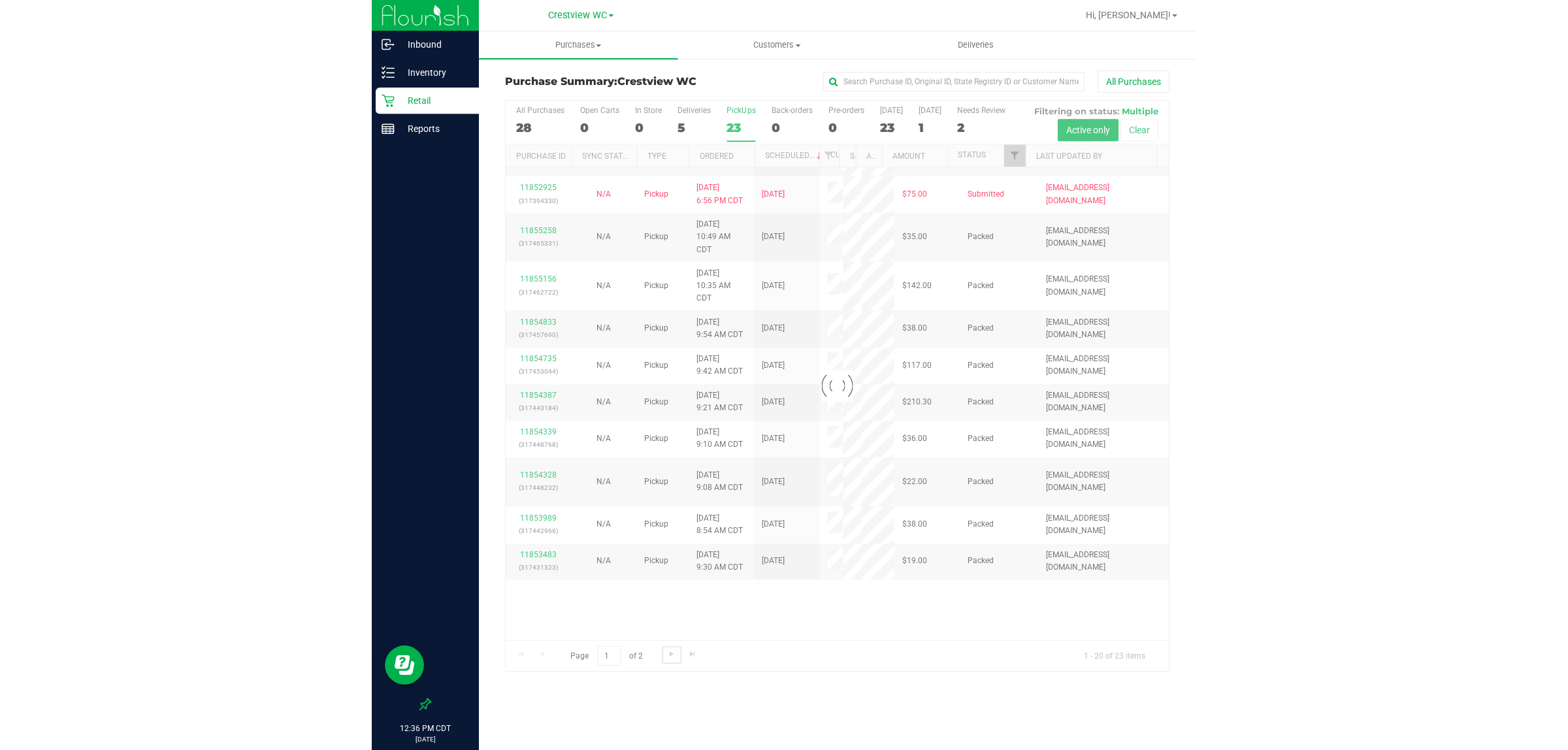
scroll to position [0, 0]
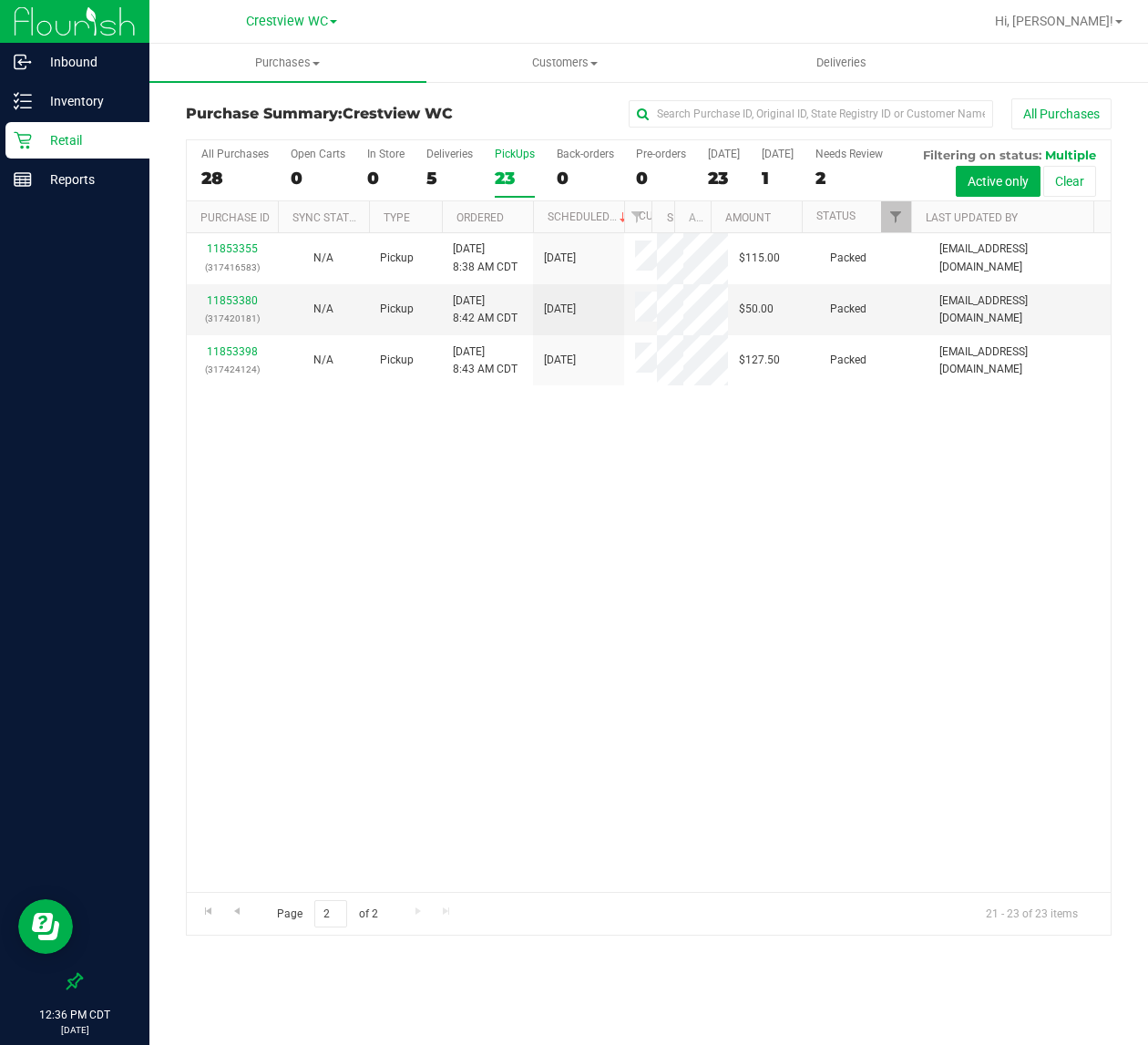
click at [326, 736] on div "11853355 (317416583) N/A Pickup [DATE] 8:38 AM CDT 8/27/2025 $115.00 Packed [EM…" at bounding box center [648, 562] width 923 height 659
click at [374, 496] on div "11853355 (317416583) N/A Pickup [DATE] 8:38 AM CDT 8/27/2025 $115.00 Packed [EM…" at bounding box center [648, 562] width 923 height 659
click at [591, 771] on div "11853355 (317416583) N/A Pickup [DATE] 8:38 AM CDT 8/27/2025 $115.00 Packed [EM…" at bounding box center [648, 562] width 923 height 659
